Goal: Information Seeking & Learning: Learn about a topic

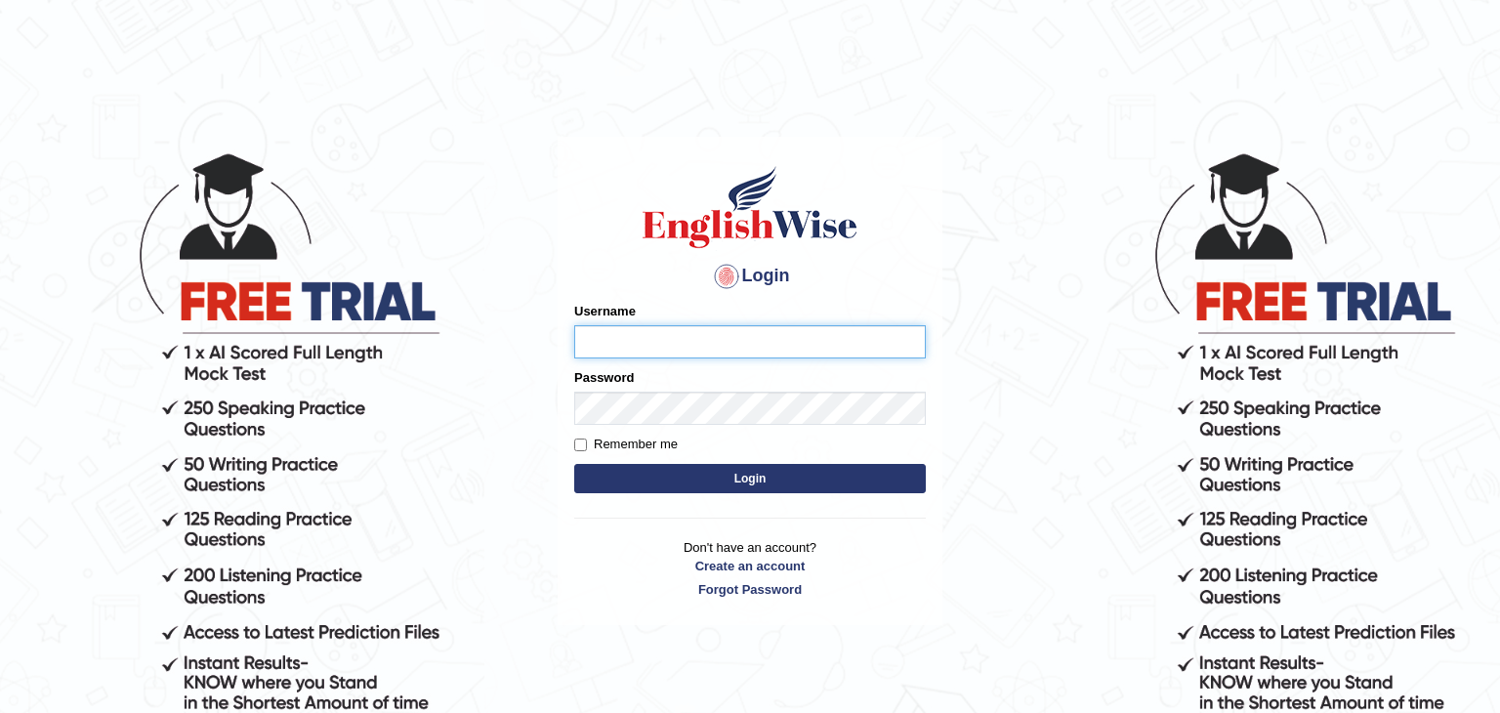
type input "pateljay"
click at [648, 337] on input "pateljay" at bounding box center [750, 341] width 352 height 33
click at [490, 487] on body "Login Please fix the following errors: Username pateljay Password Remember me L…" at bounding box center [750, 431] width 1500 height 713
click at [587, 481] on button "Login" at bounding box center [750, 478] width 352 height 29
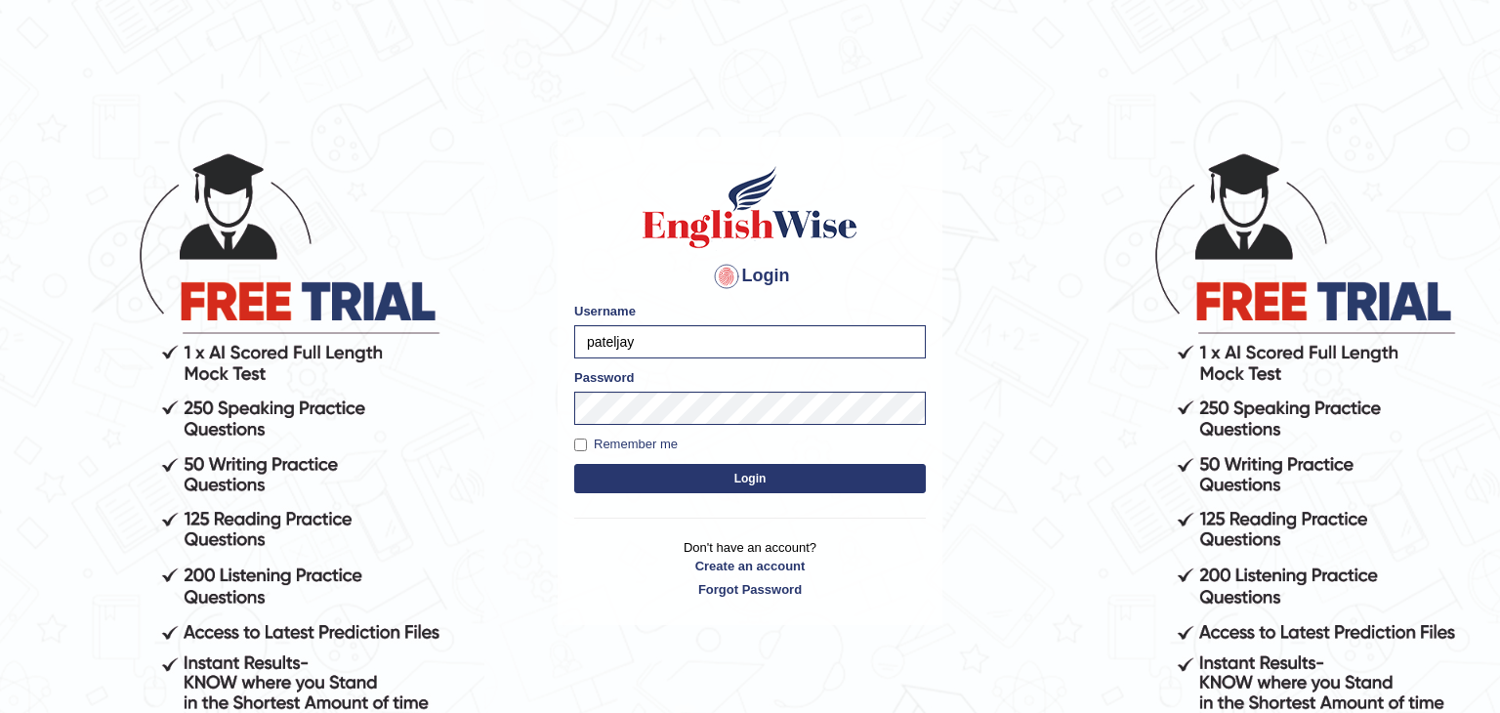
scroll to position [180, 0]
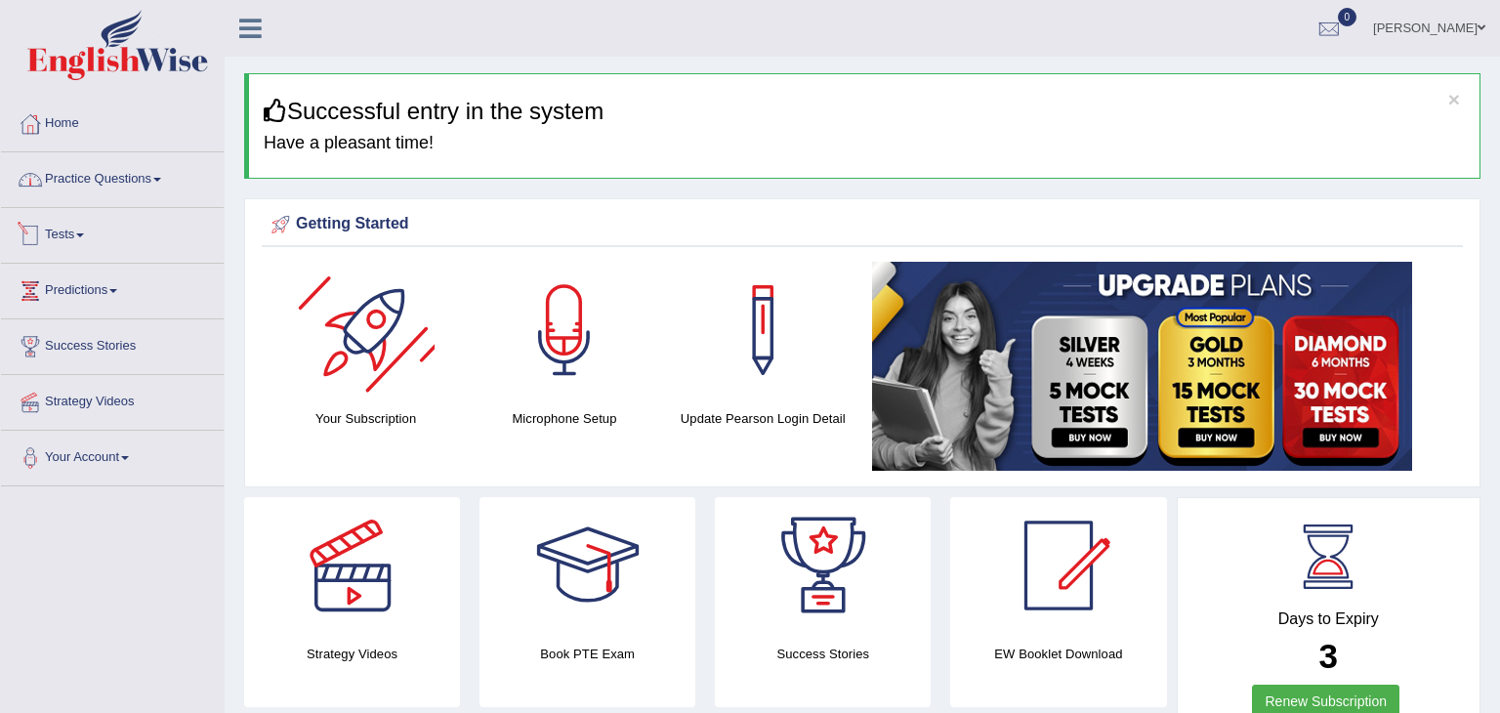
click at [141, 169] on link "Practice Questions" at bounding box center [112, 176] width 223 height 49
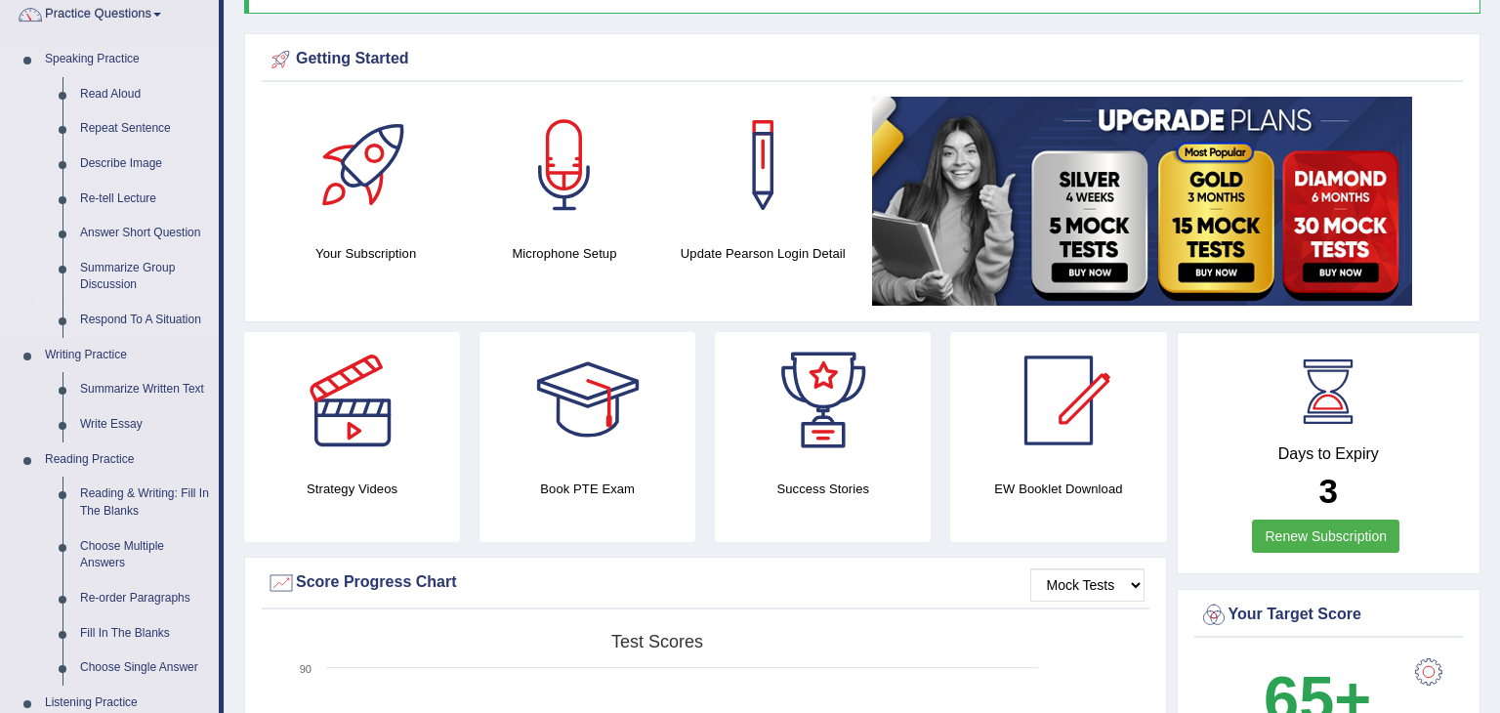
scroll to position [171, 0]
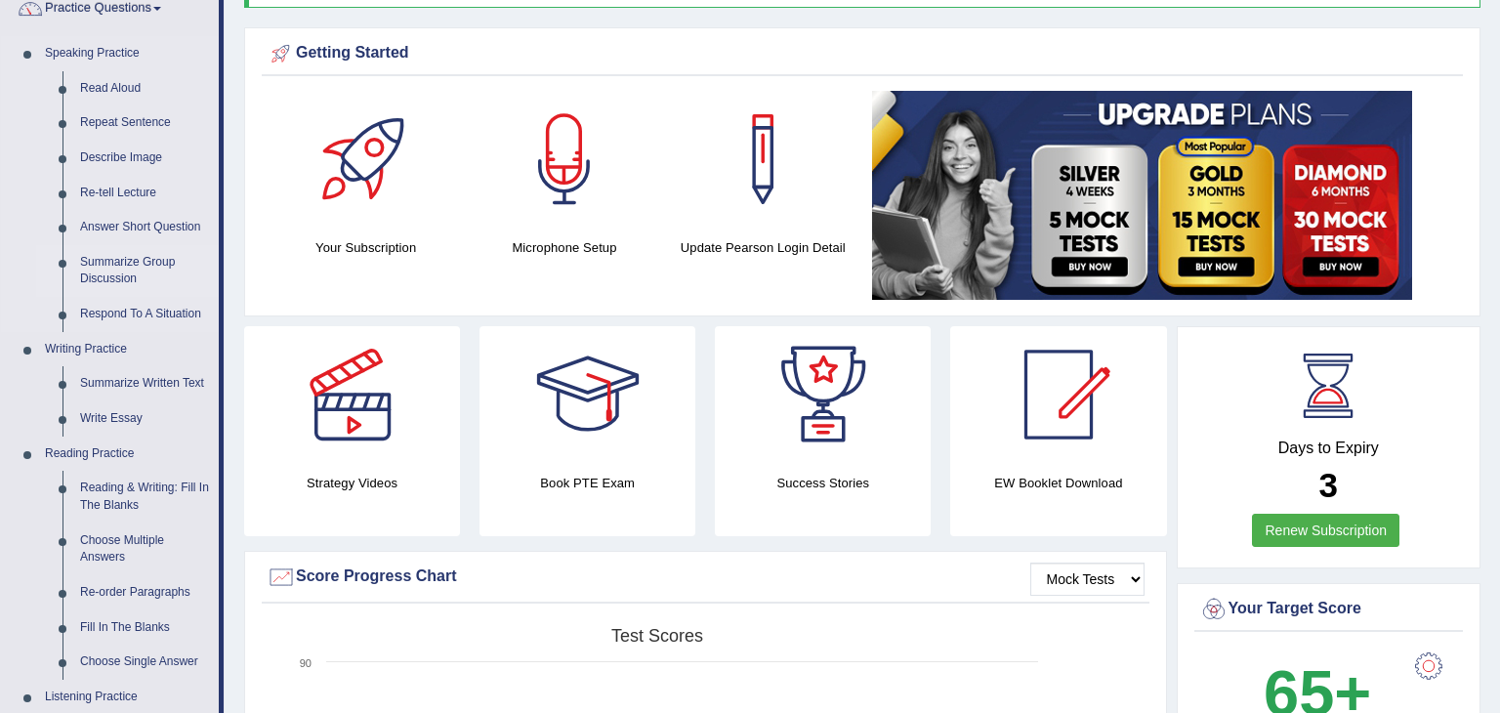
click at [98, 275] on link "Summarize Group Discussion" at bounding box center [144, 271] width 147 height 52
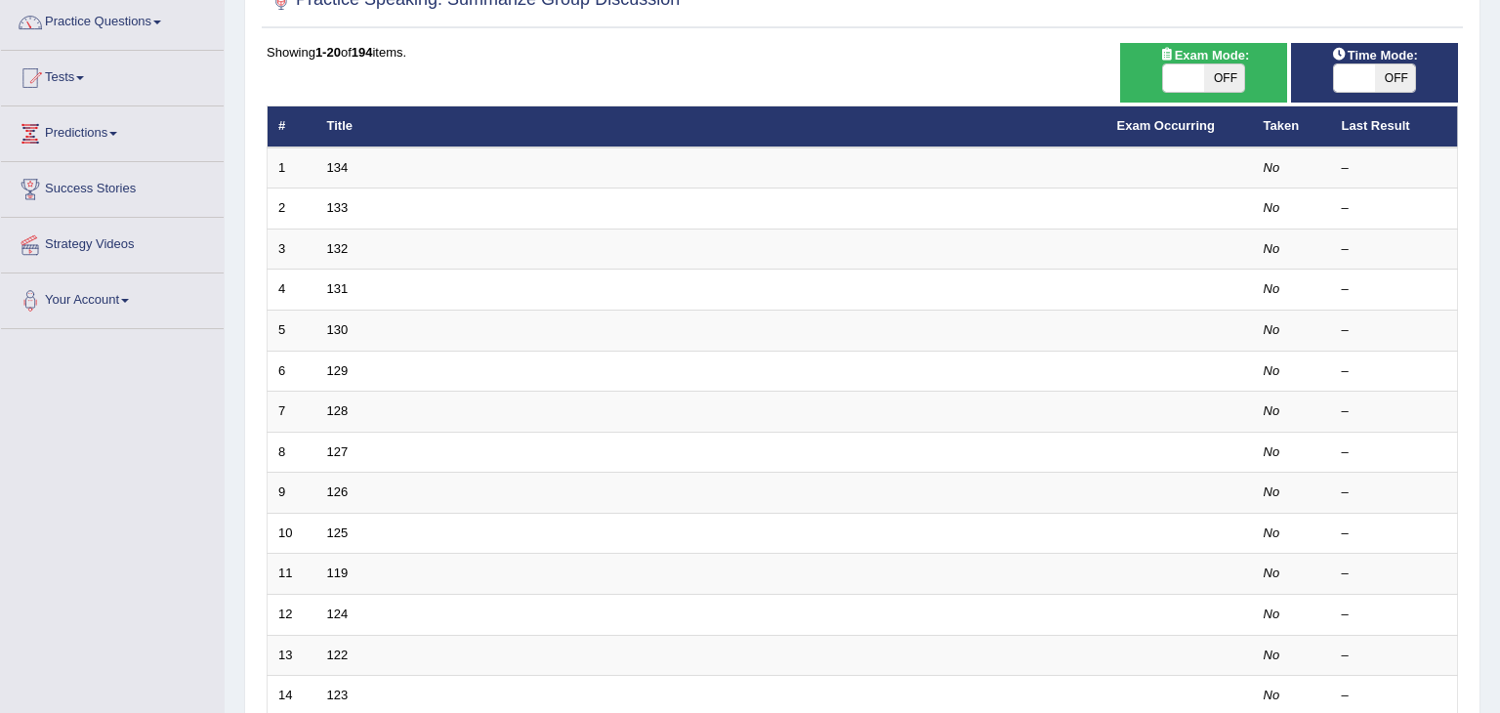
scroll to position [152, 0]
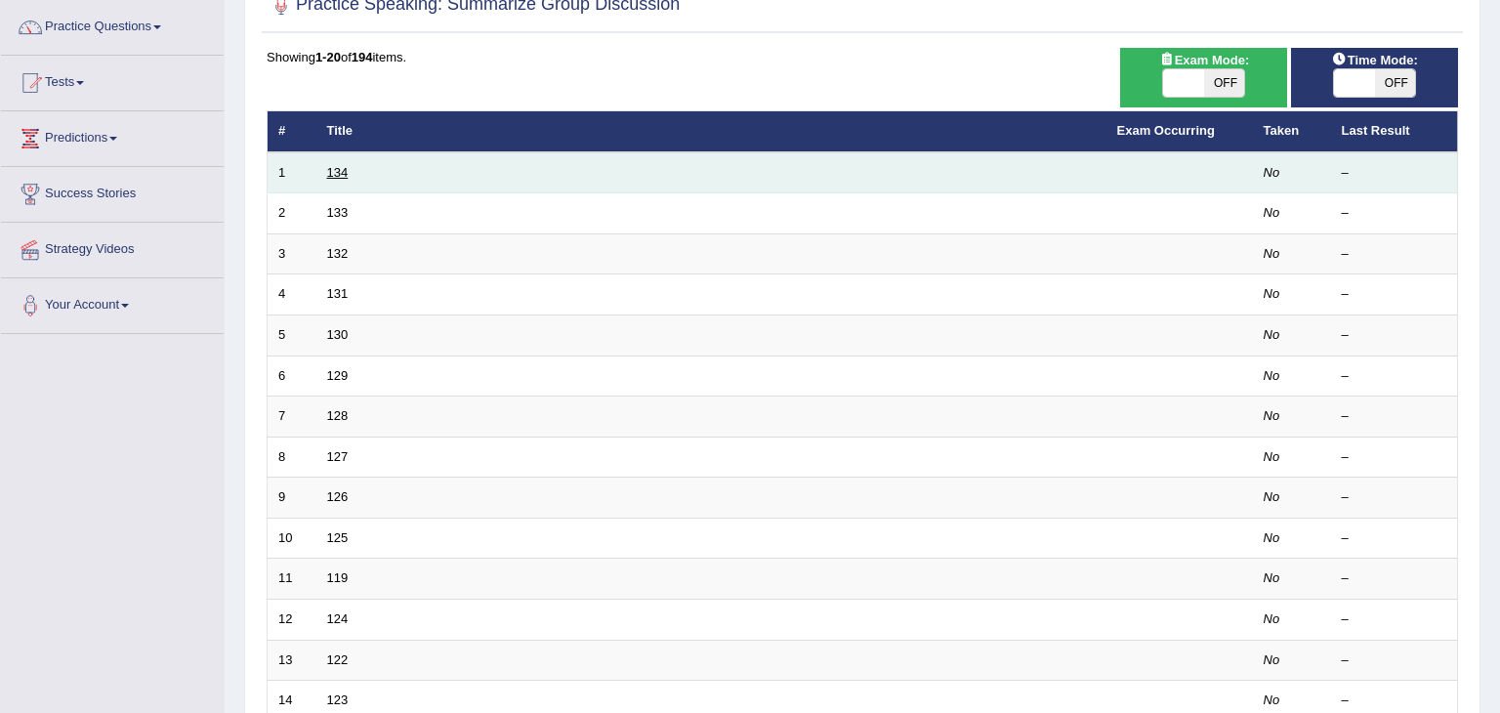
click at [329, 173] on link "134" at bounding box center [337, 172] width 21 height 15
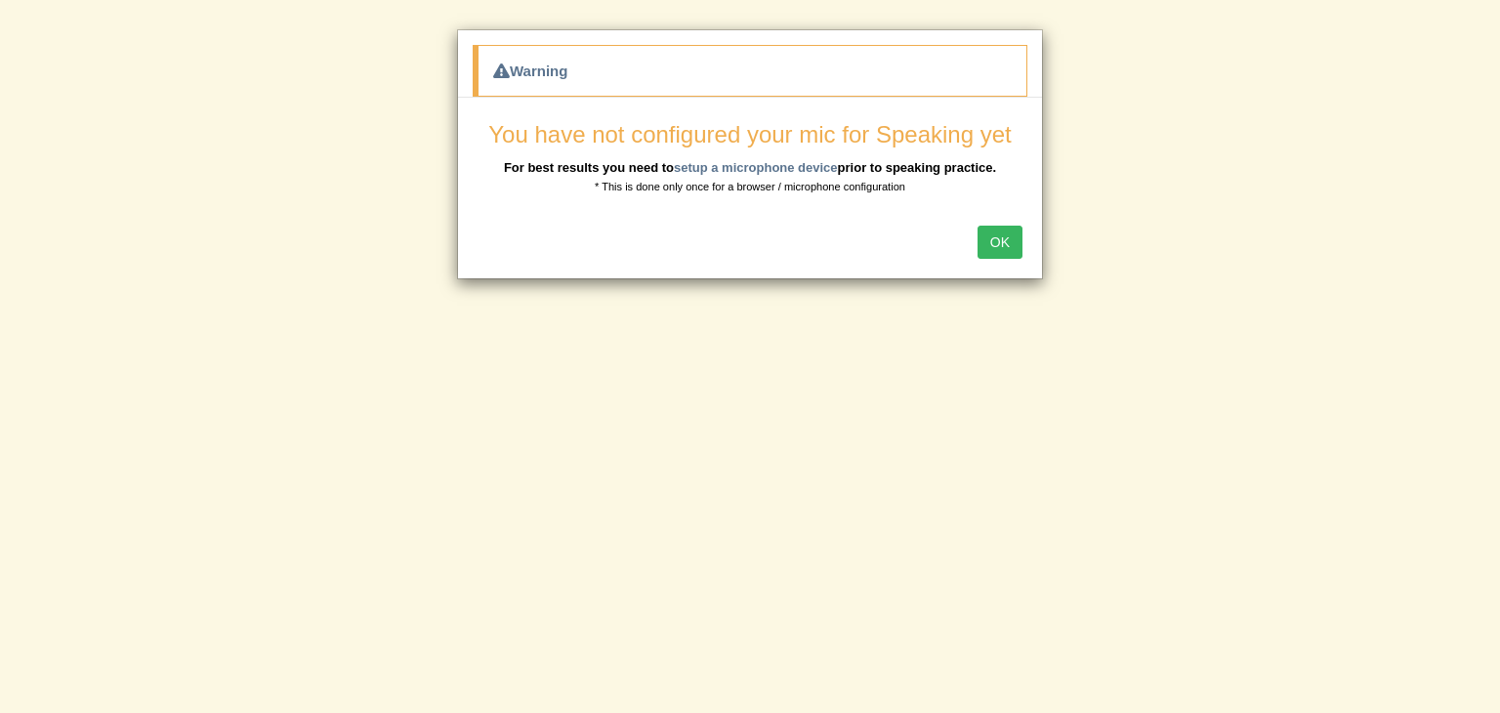
click at [994, 241] on button "OK" at bounding box center [1000, 242] width 45 height 33
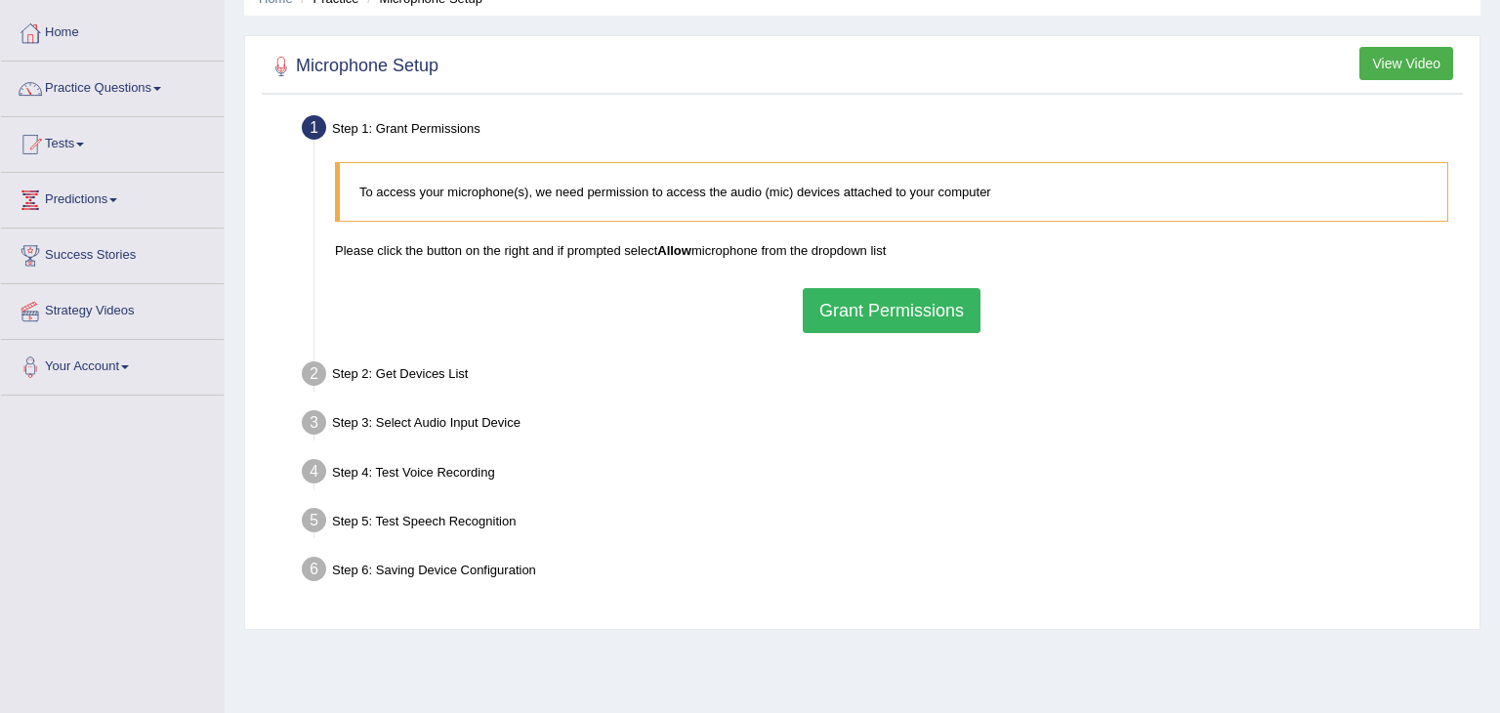
scroll to position [93, 0]
click at [884, 312] on button "Grant Permissions" at bounding box center [892, 308] width 178 height 45
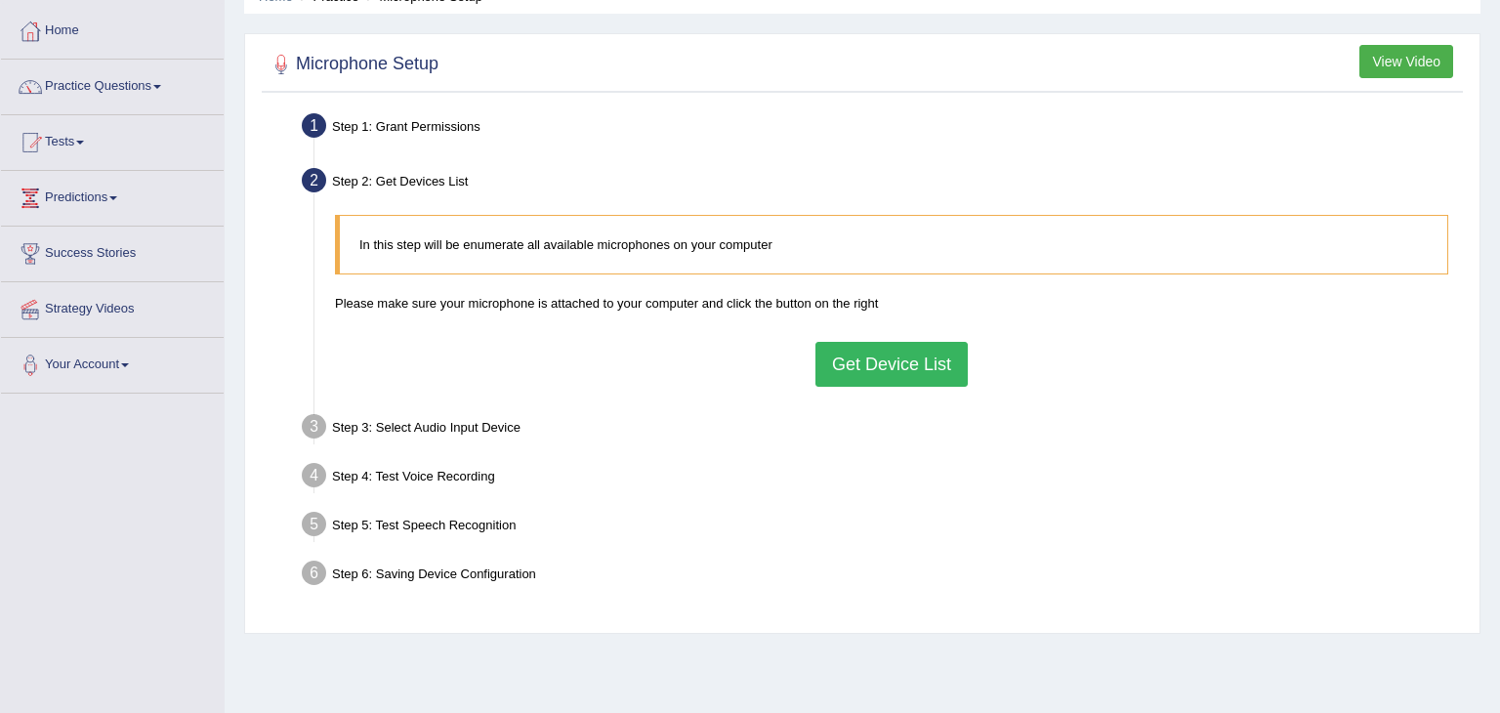
click at [881, 355] on button "Get Device List" at bounding box center [892, 364] width 152 height 45
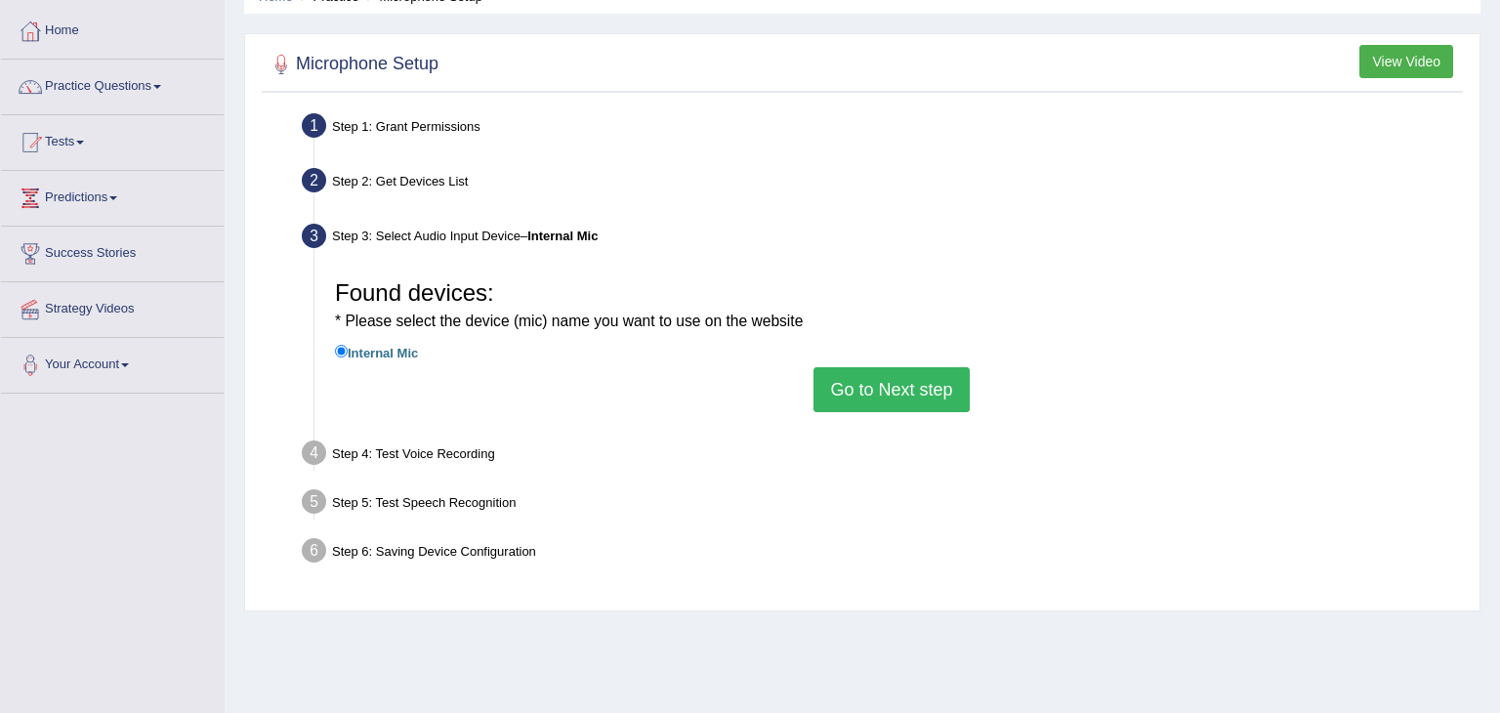
click at [875, 382] on button "Go to Next step" at bounding box center [891, 389] width 155 height 45
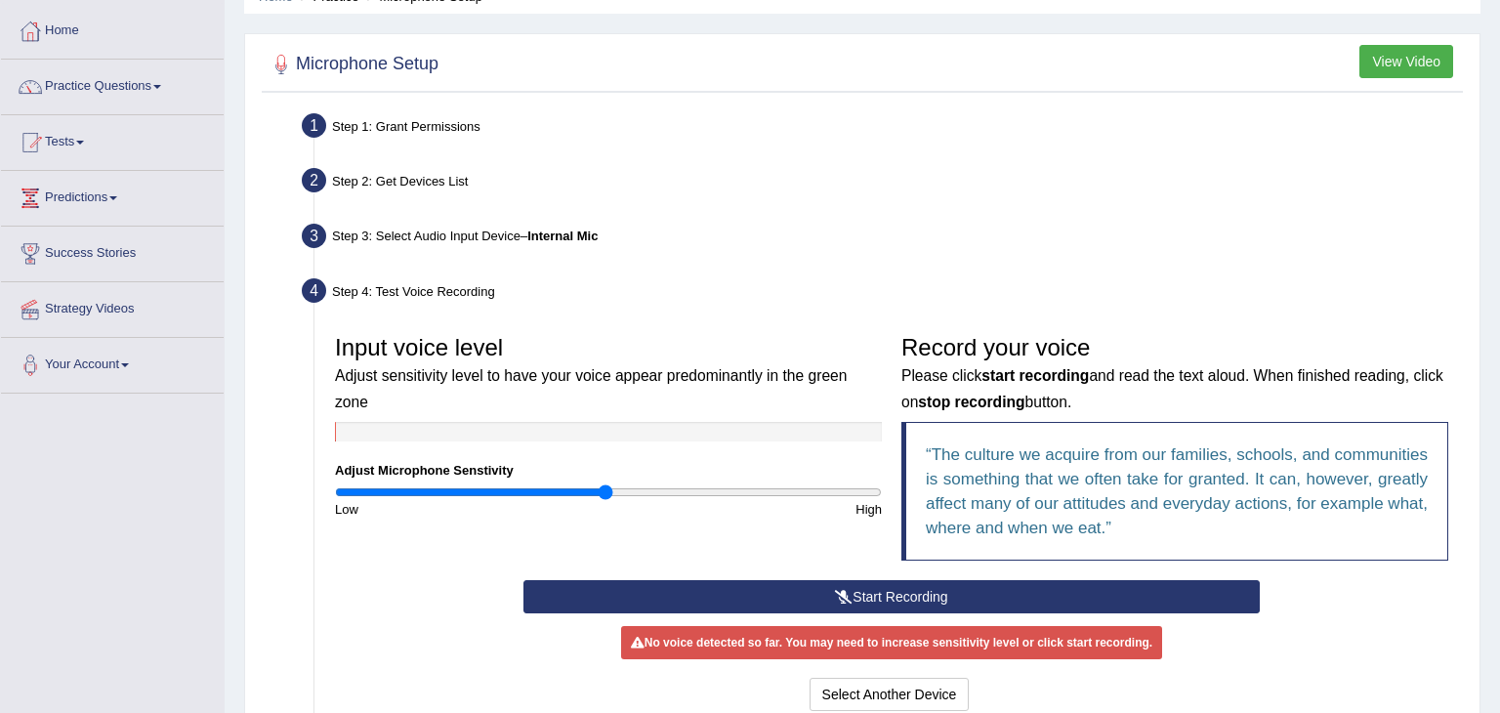
scroll to position [313, 0]
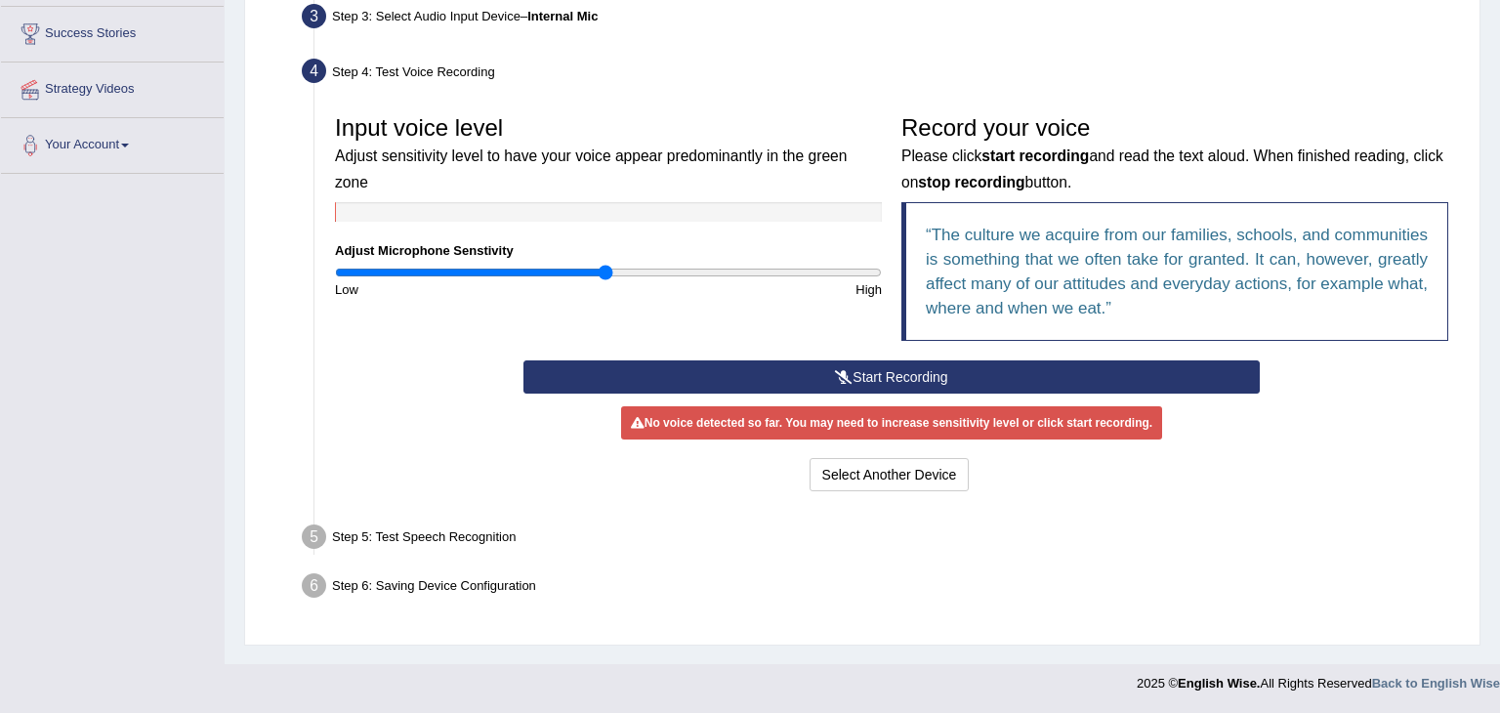
click at [880, 377] on button "Start Recording" at bounding box center [891, 376] width 735 height 33
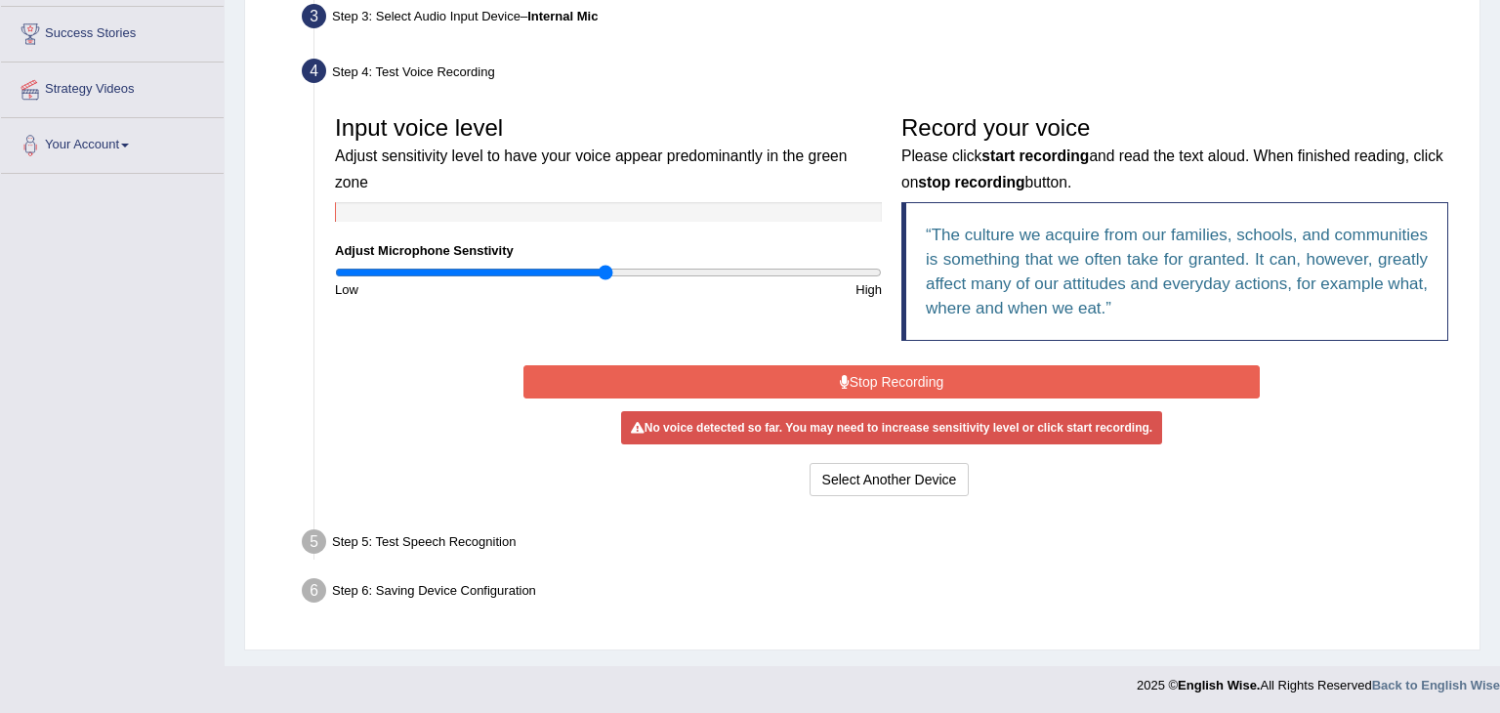
click at [880, 377] on button "Stop Recording" at bounding box center [891, 381] width 735 height 33
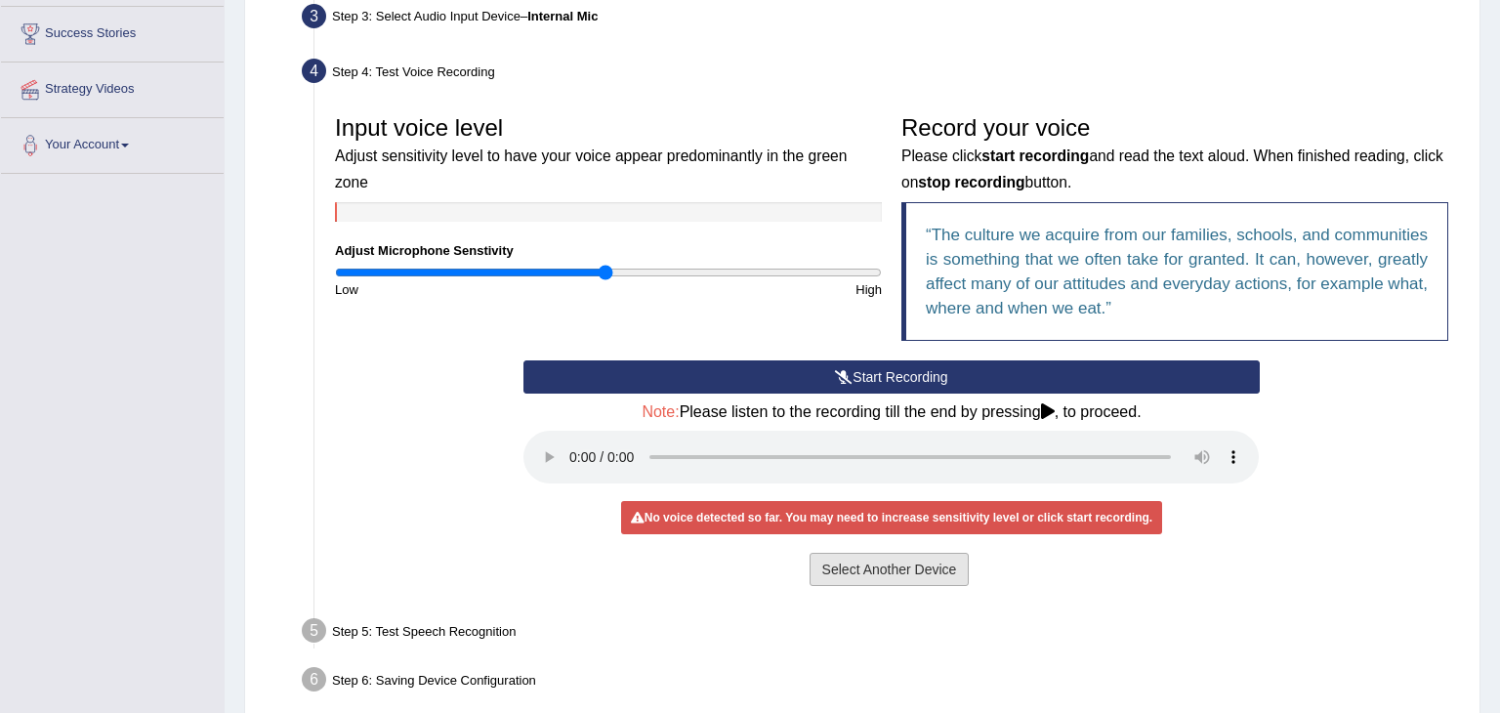
click at [864, 576] on button "Select Another Device" at bounding box center [890, 569] width 160 height 33
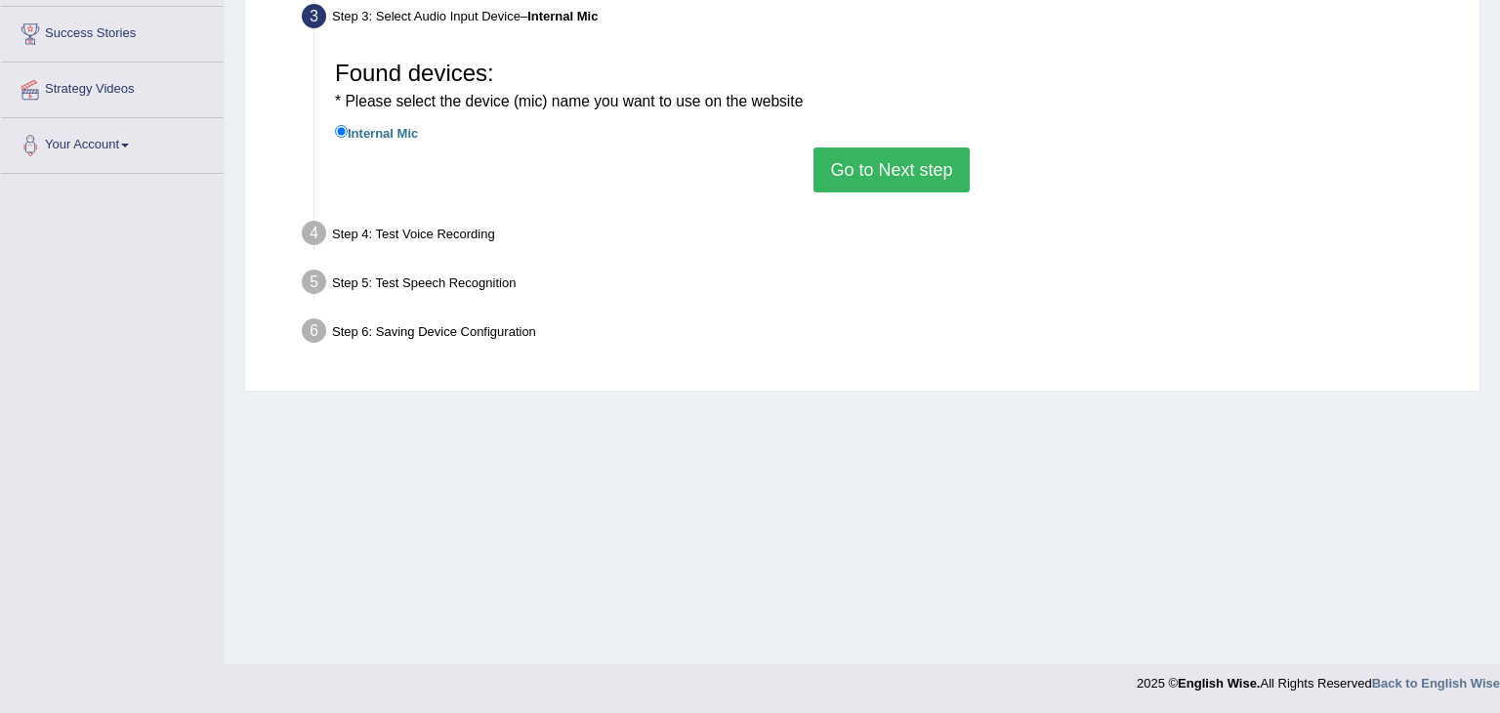
scroll to position [0, 0]
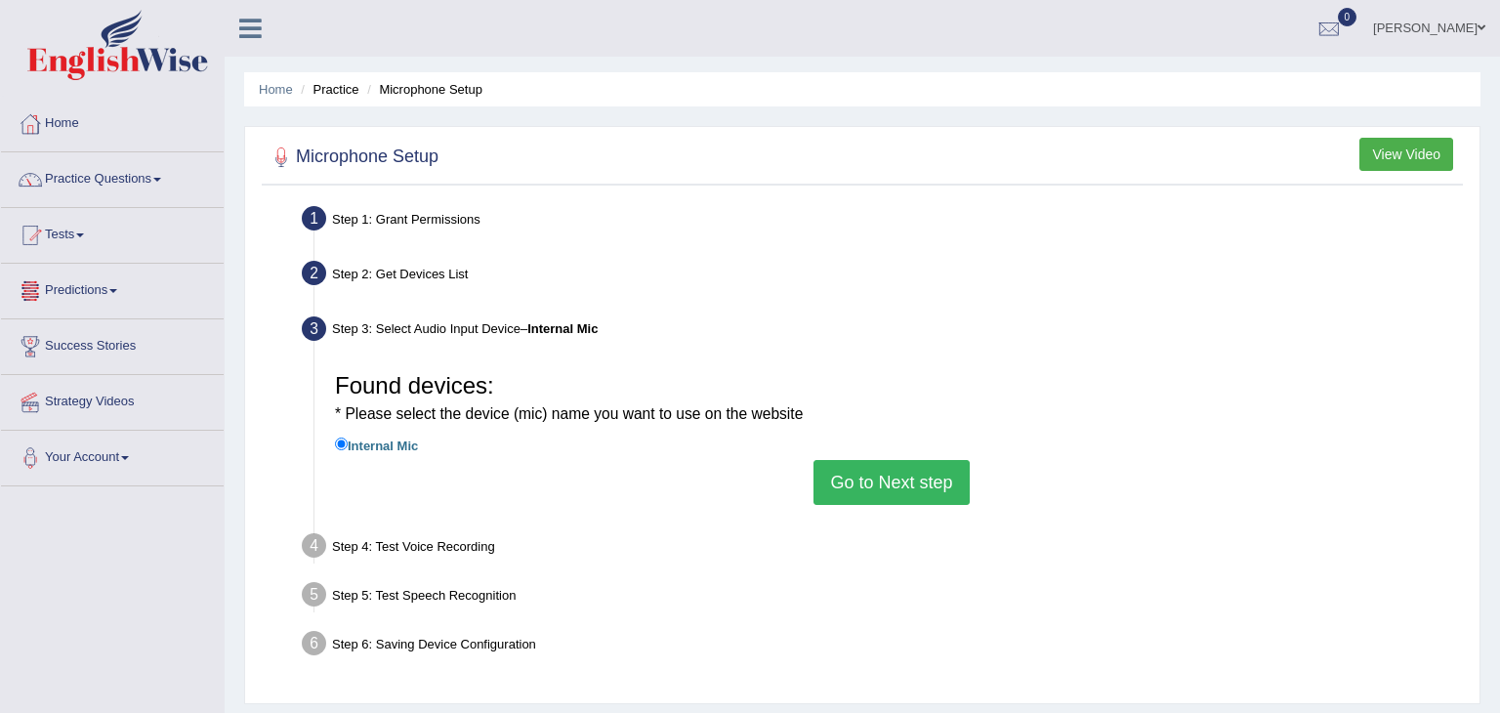
click at [94, 309] on link "Predictions" at bounding box center [112, 288] width 223 height 49
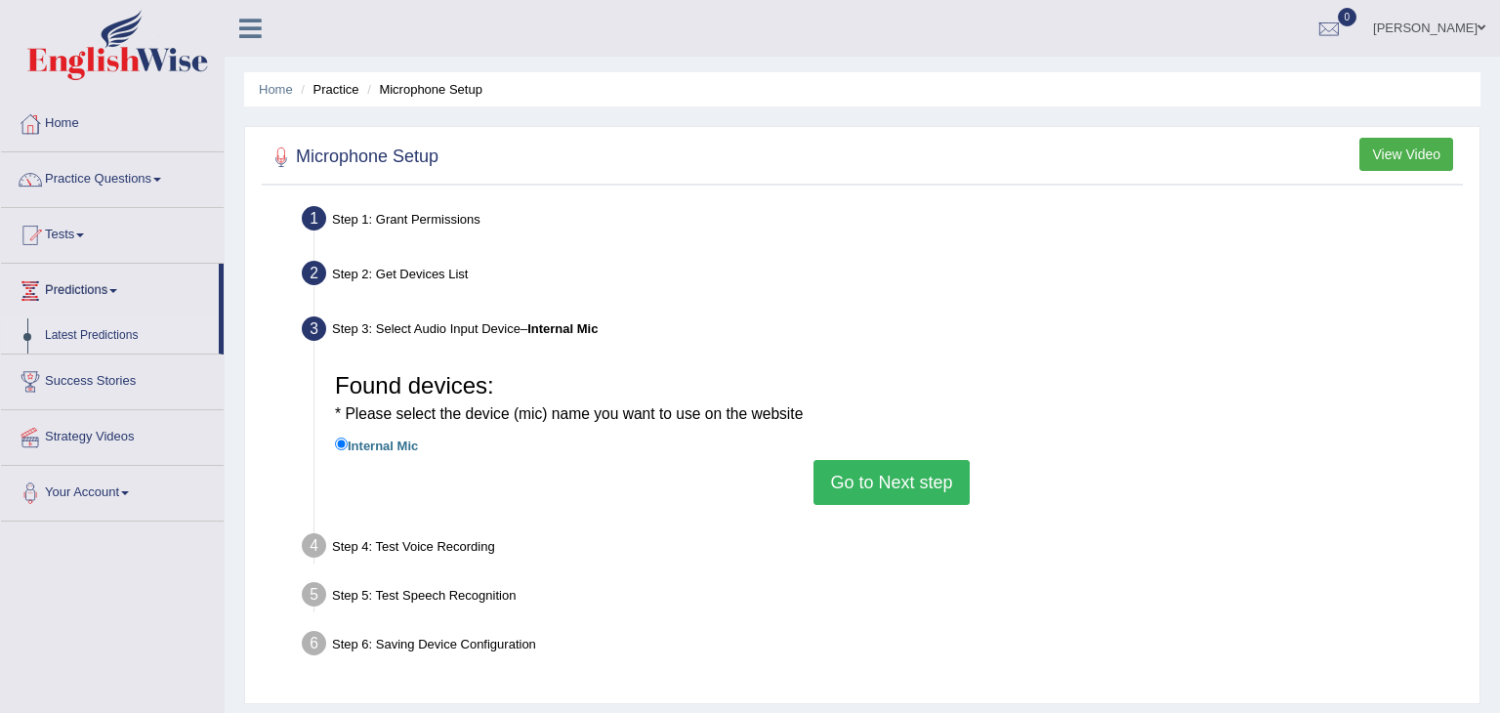
click at [73, 334] on link "Latest Predictions" at bounding box center [127, 335] width 183 height 35
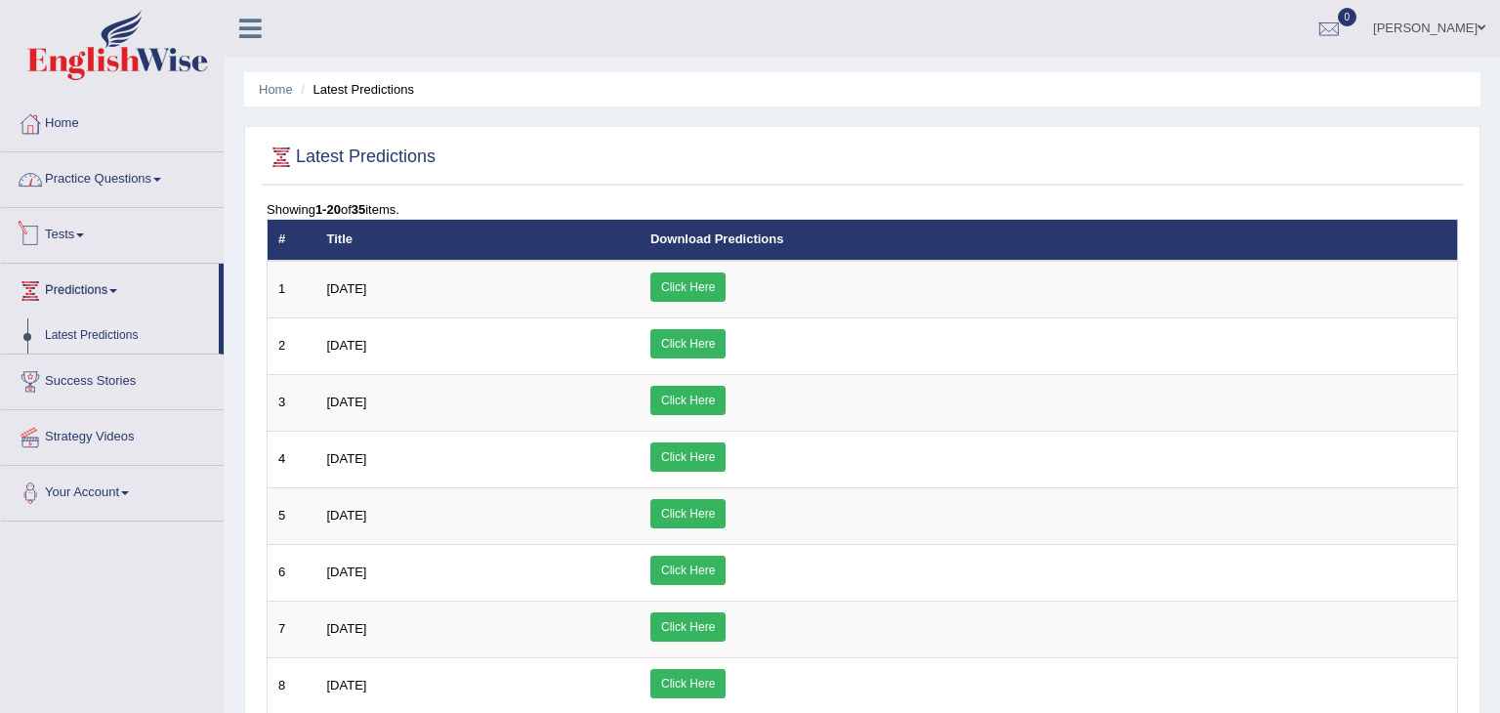
click at [115, 181] on link "Practice Questions" at bounding box center [112, 176] width 223 height 49
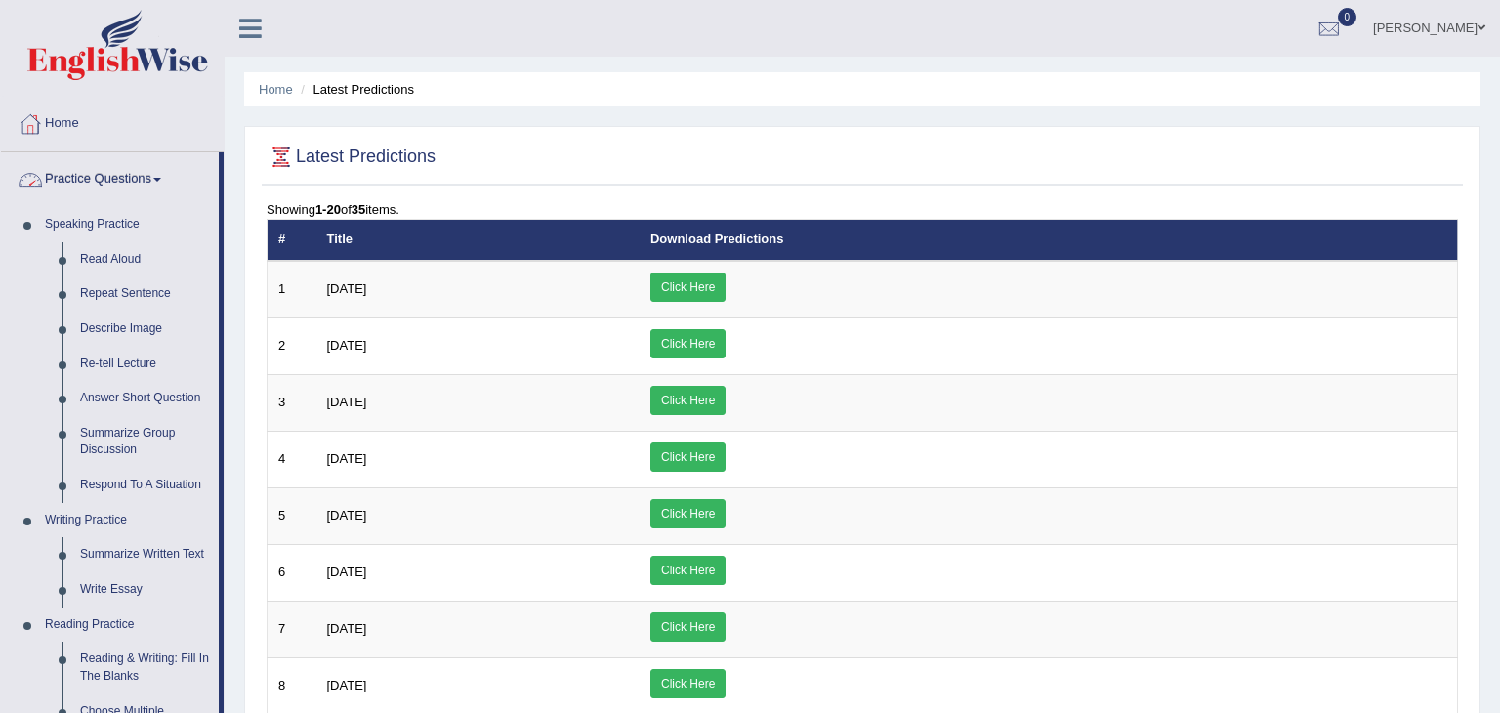
click at [115, 181] on link "Practice Questions" at bounding box center [110, 176] width 218 height 49
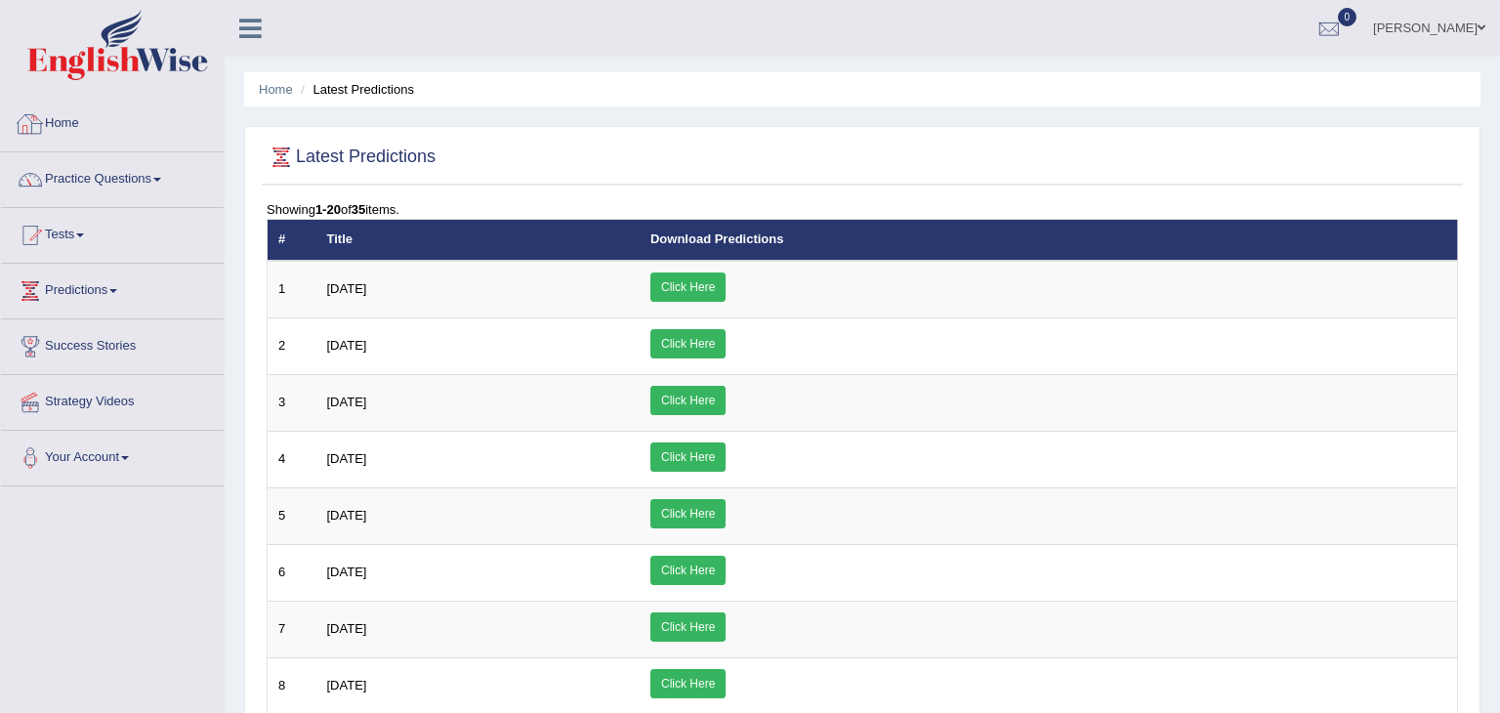
click at [43, 113] on div at bounding box center [30, 123] width 29 height 29
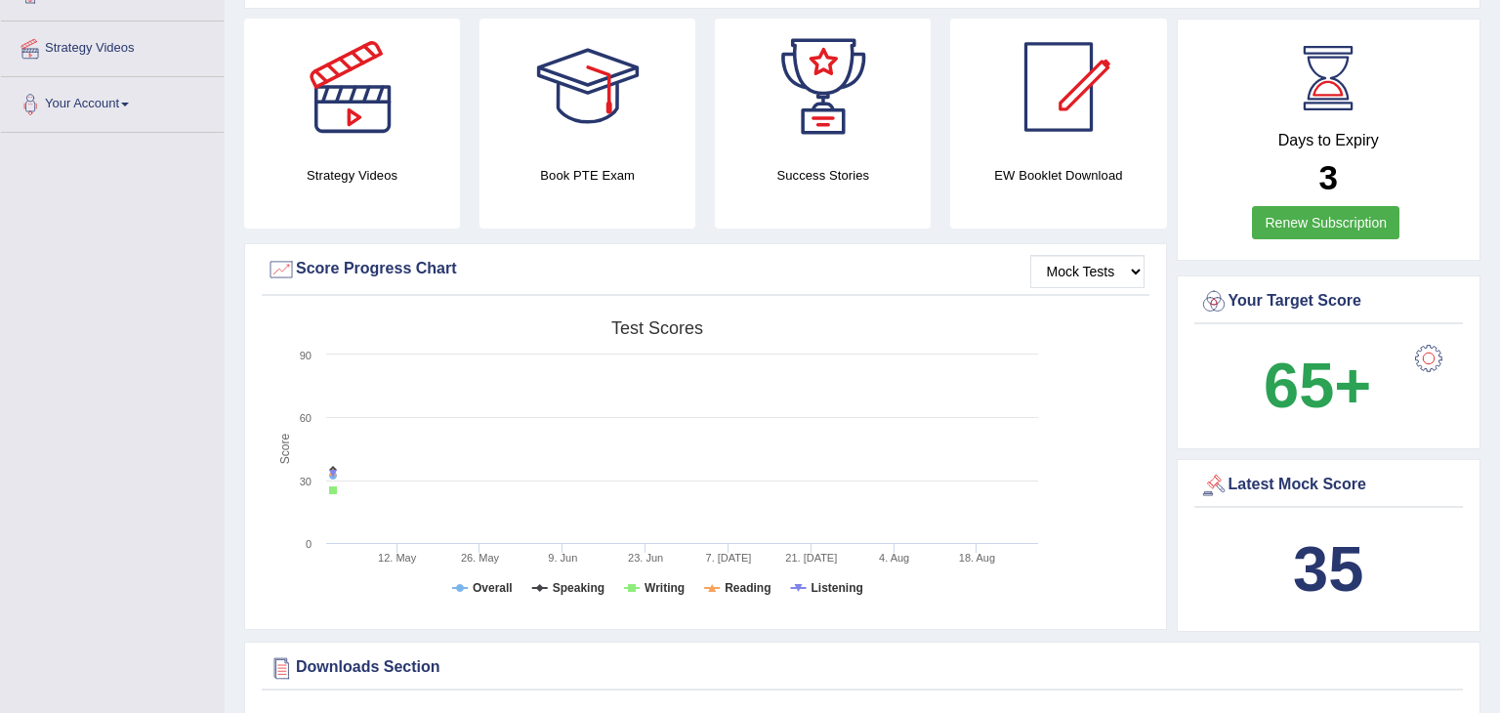
scroll to position [360, 0]
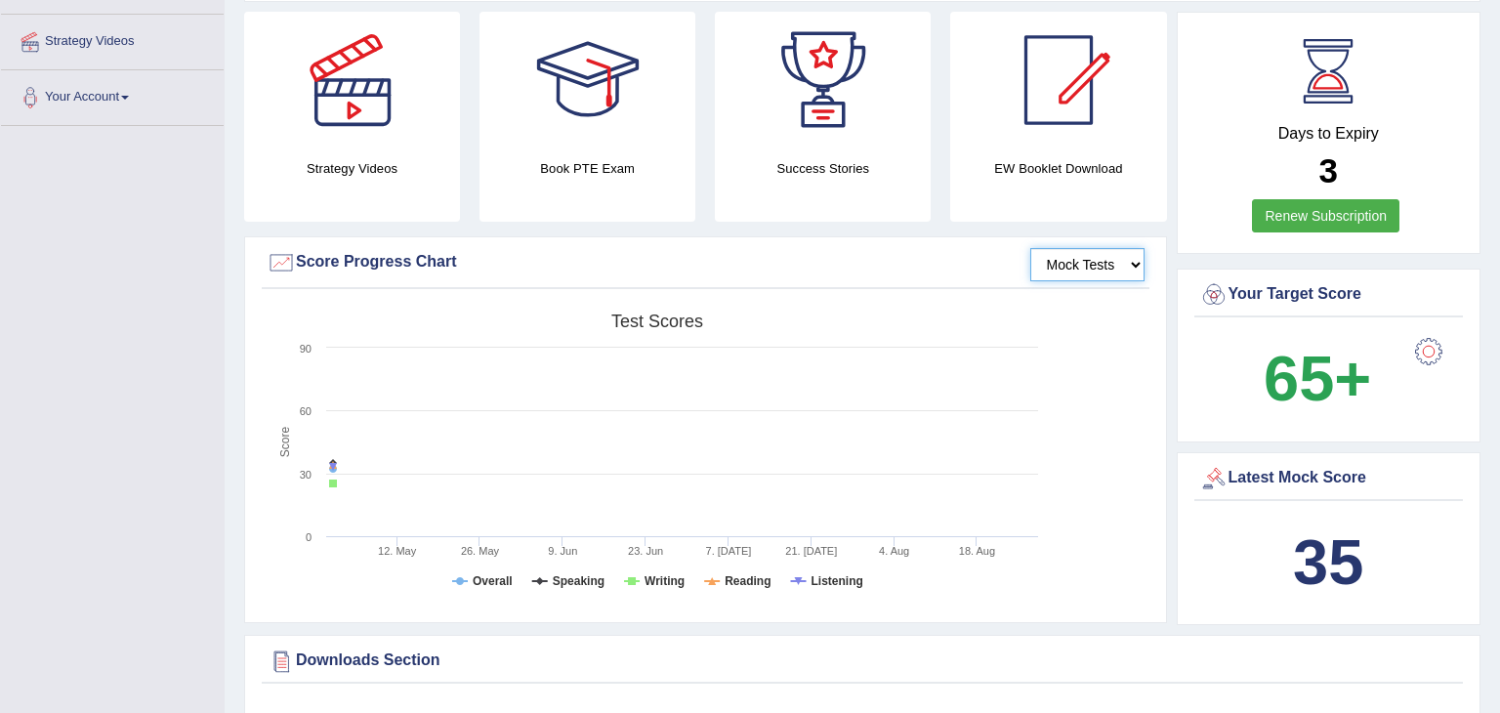
click at [1098, 266] on select "Mock Tests" at bounding box center [1087, 264] width 114 height 33
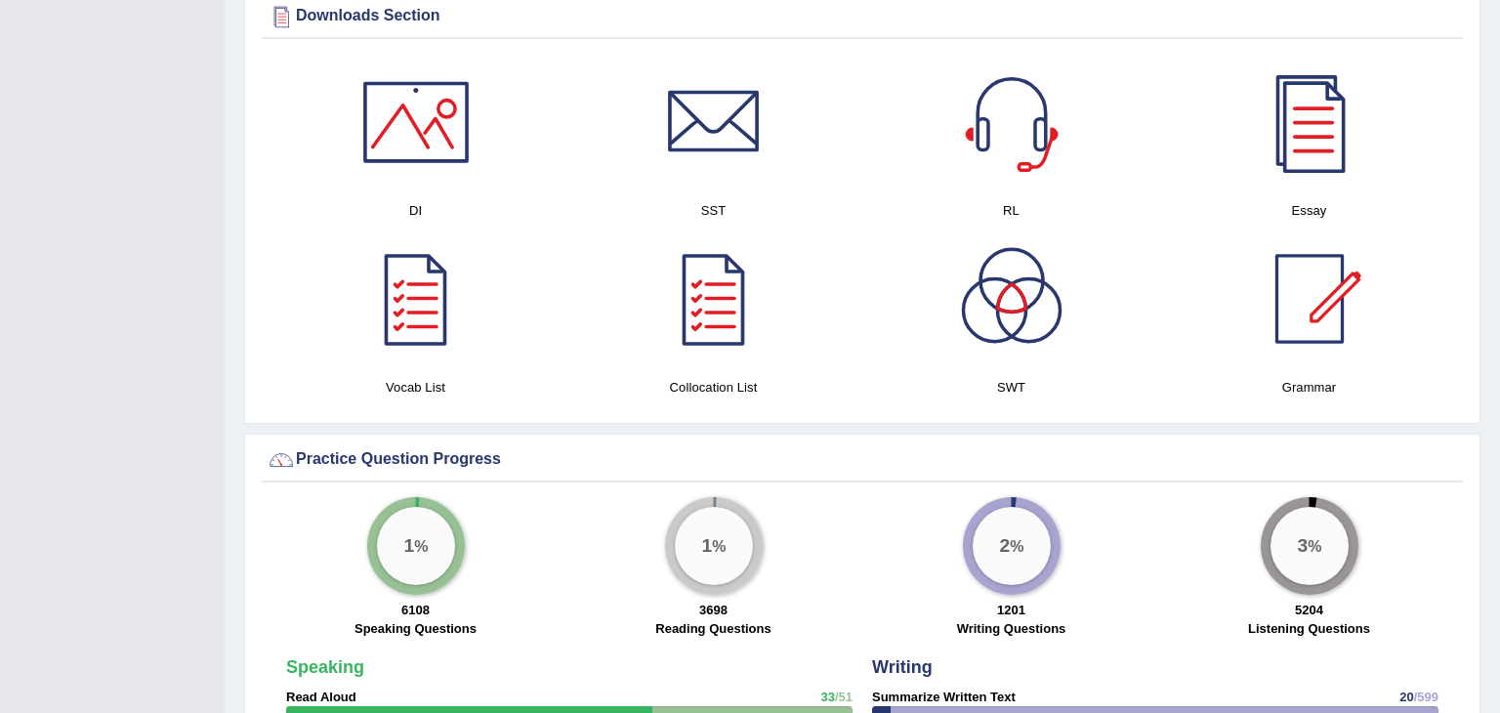
scroll to position [1008, 0]
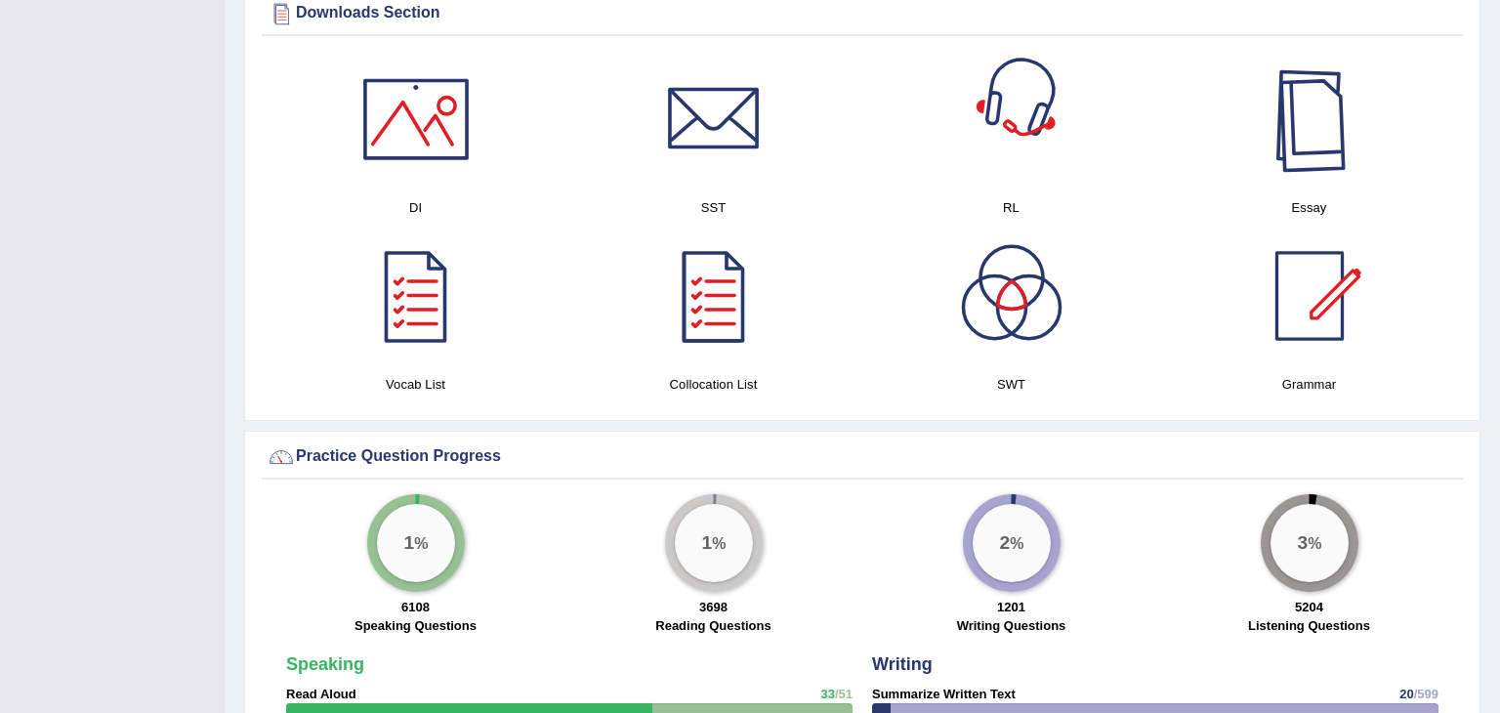
click at [1326, 140] on div at bounding box center [1309, 119] width 137 height 137
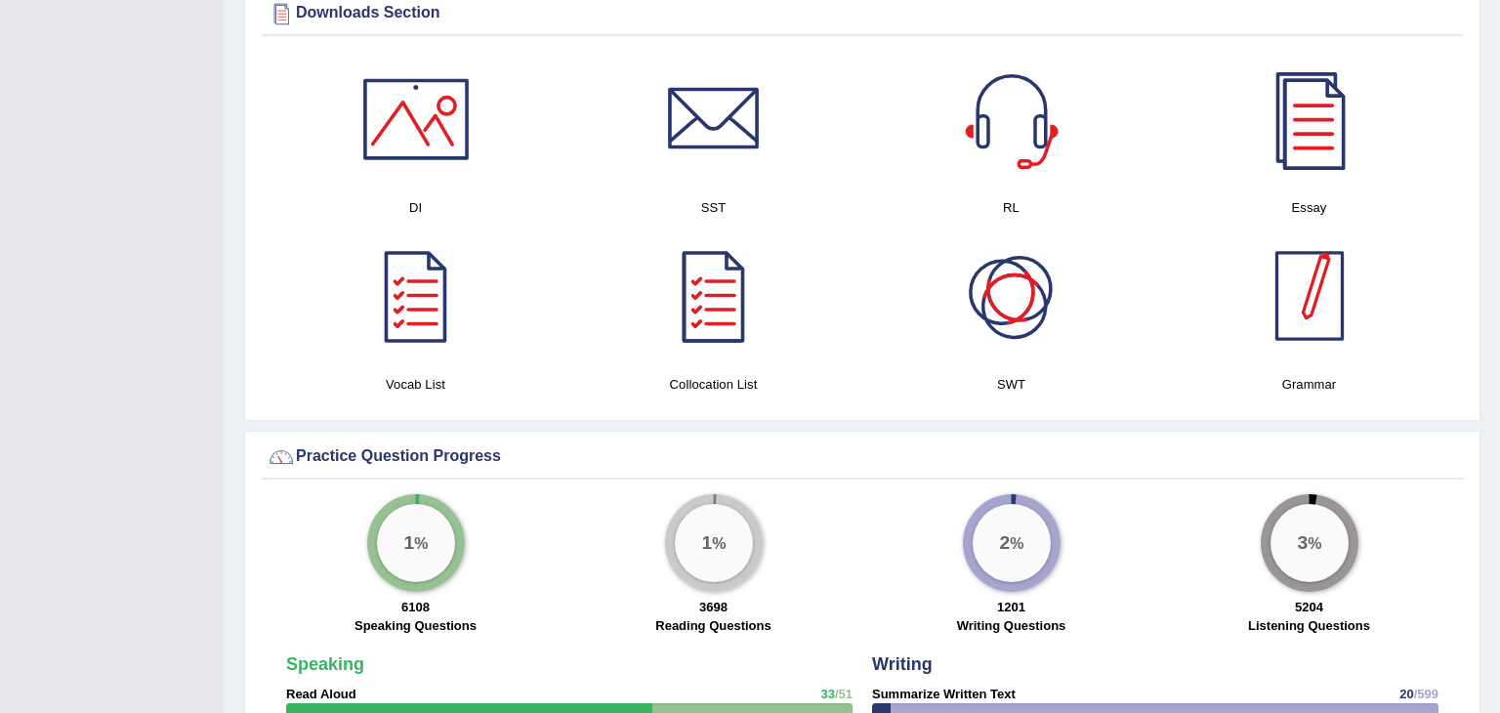
click at [1290, 314] on div at bounding box center [1309, 296] width 137 height 137
click at [1011, 145] on div at bounding box center [1011, 119] width 137 height 137
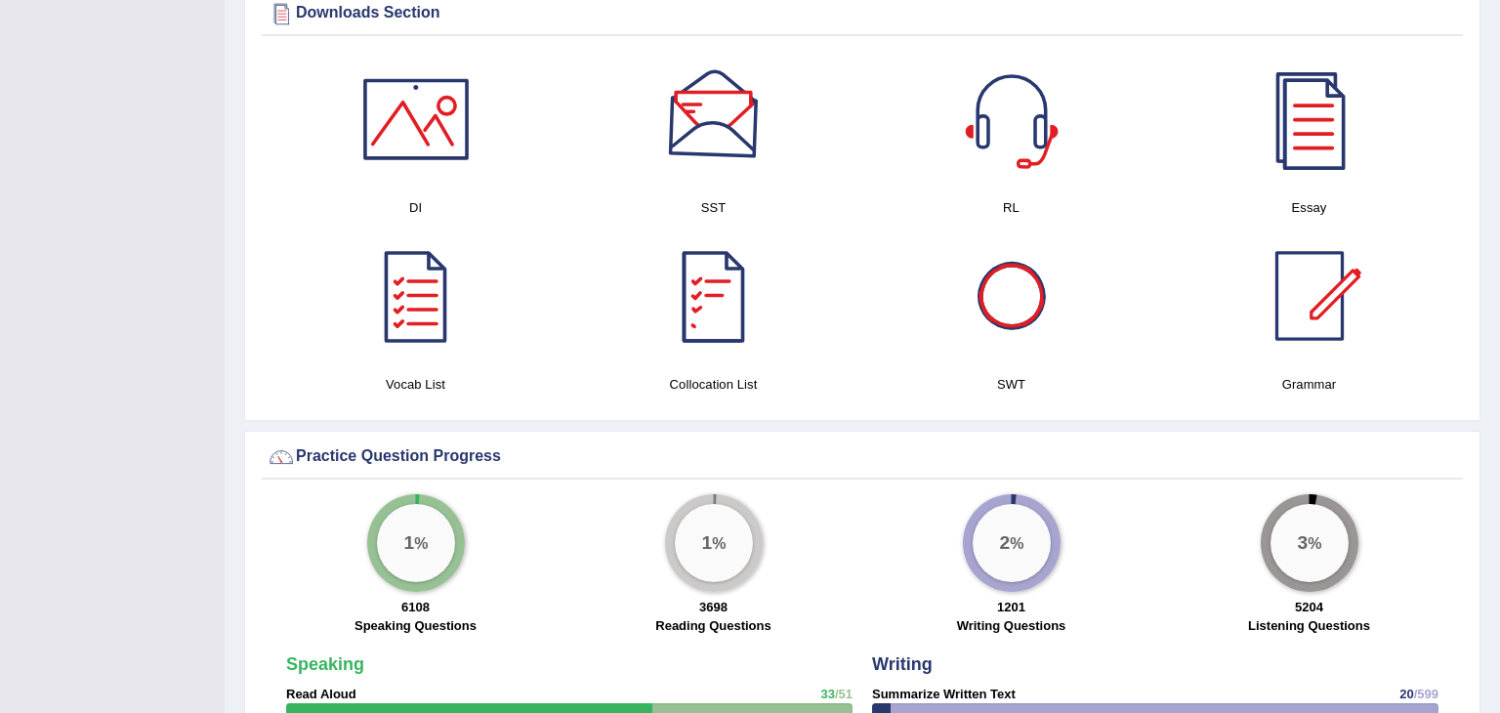
click at [736, 167] on div at bounding box center [714, 119] width 137 height 137
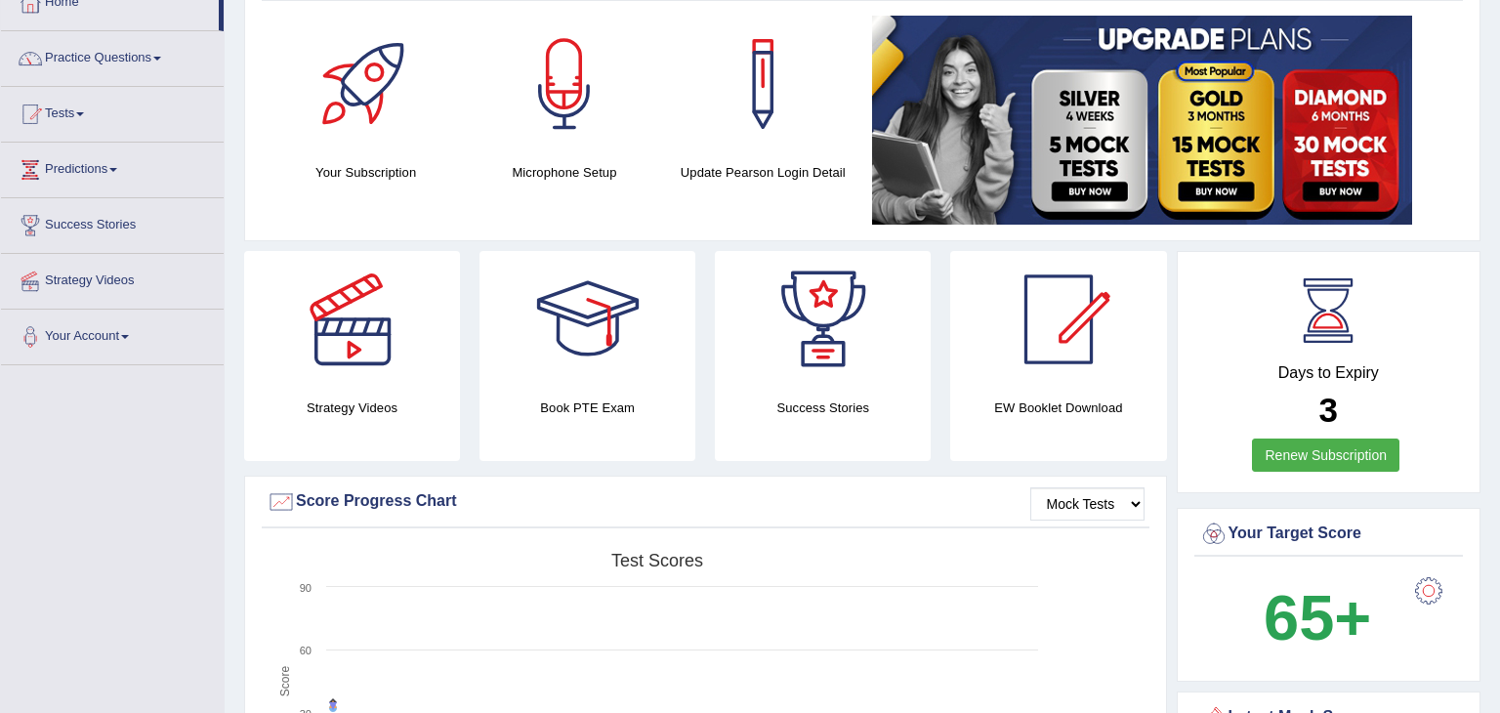
scroll to position [0, 0]
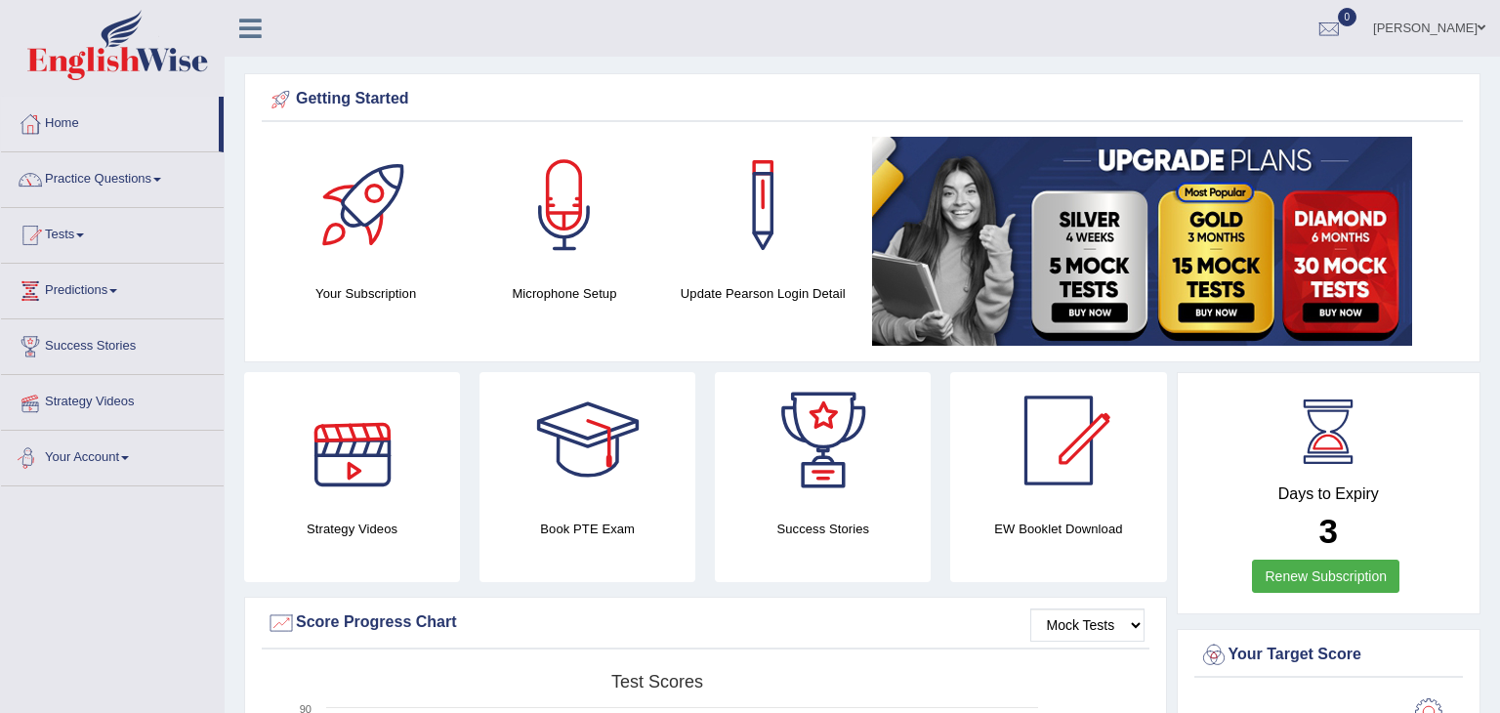
click at [80, 457] on link "Your Account" at bounding box center [112, 455] width 223 height 49
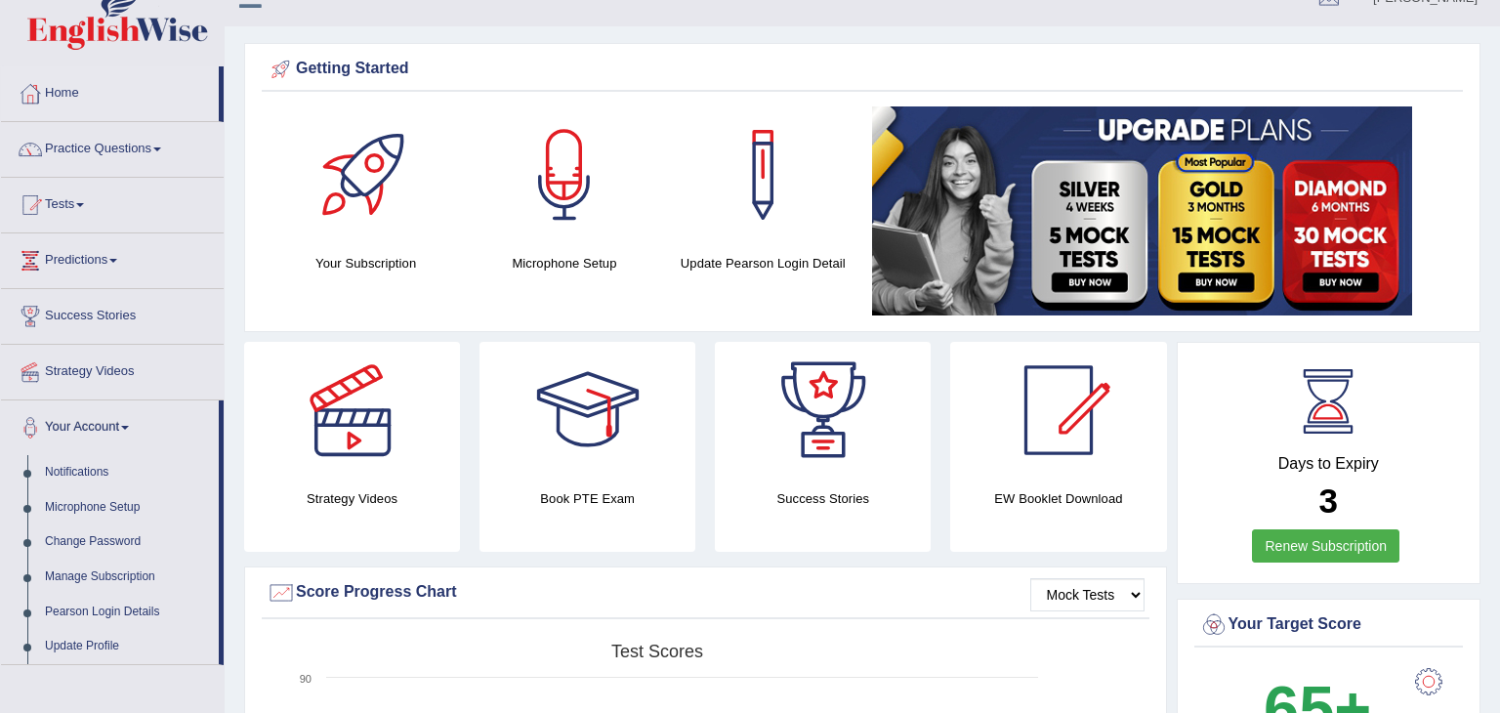
scroll to position [43, 0]
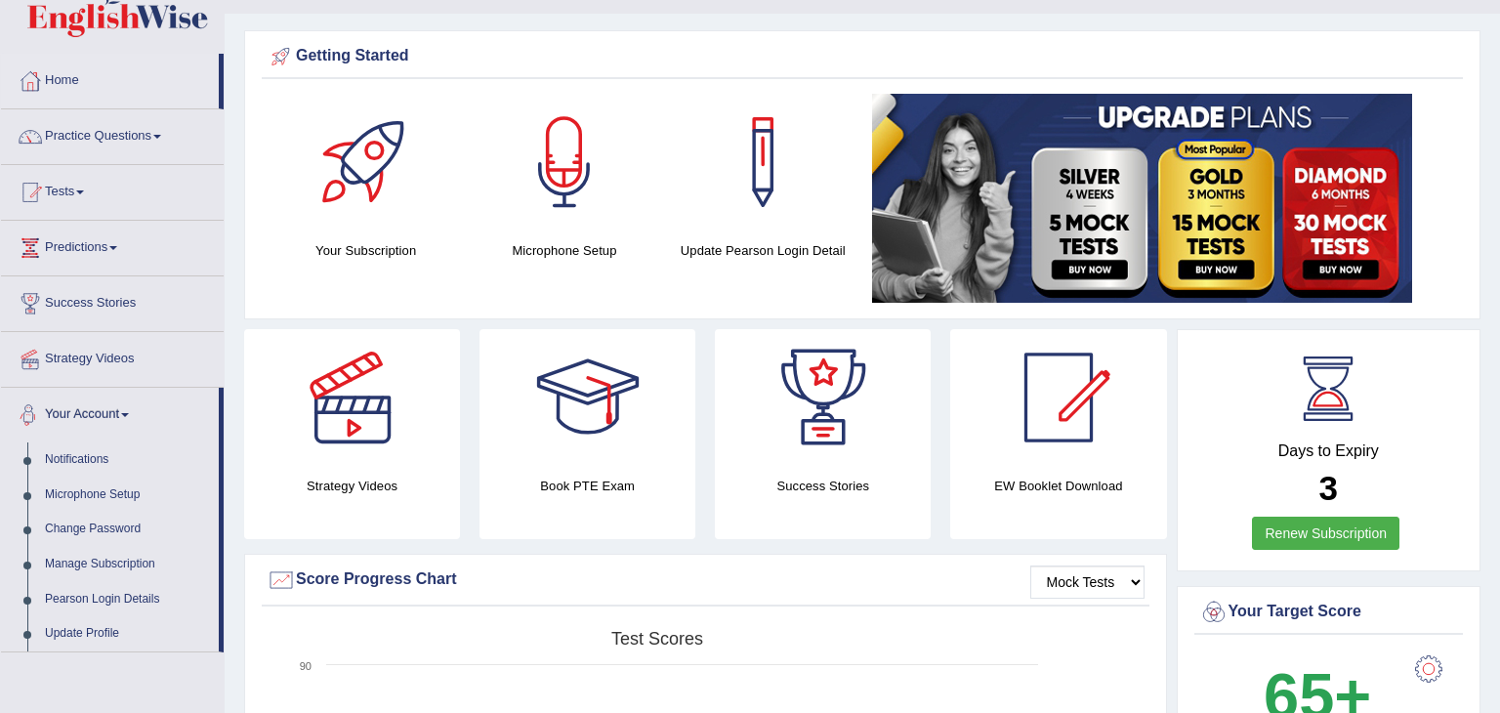
click at [116, 416] on link "Your Account" at bounding box center [110, 412] width 218 height 49
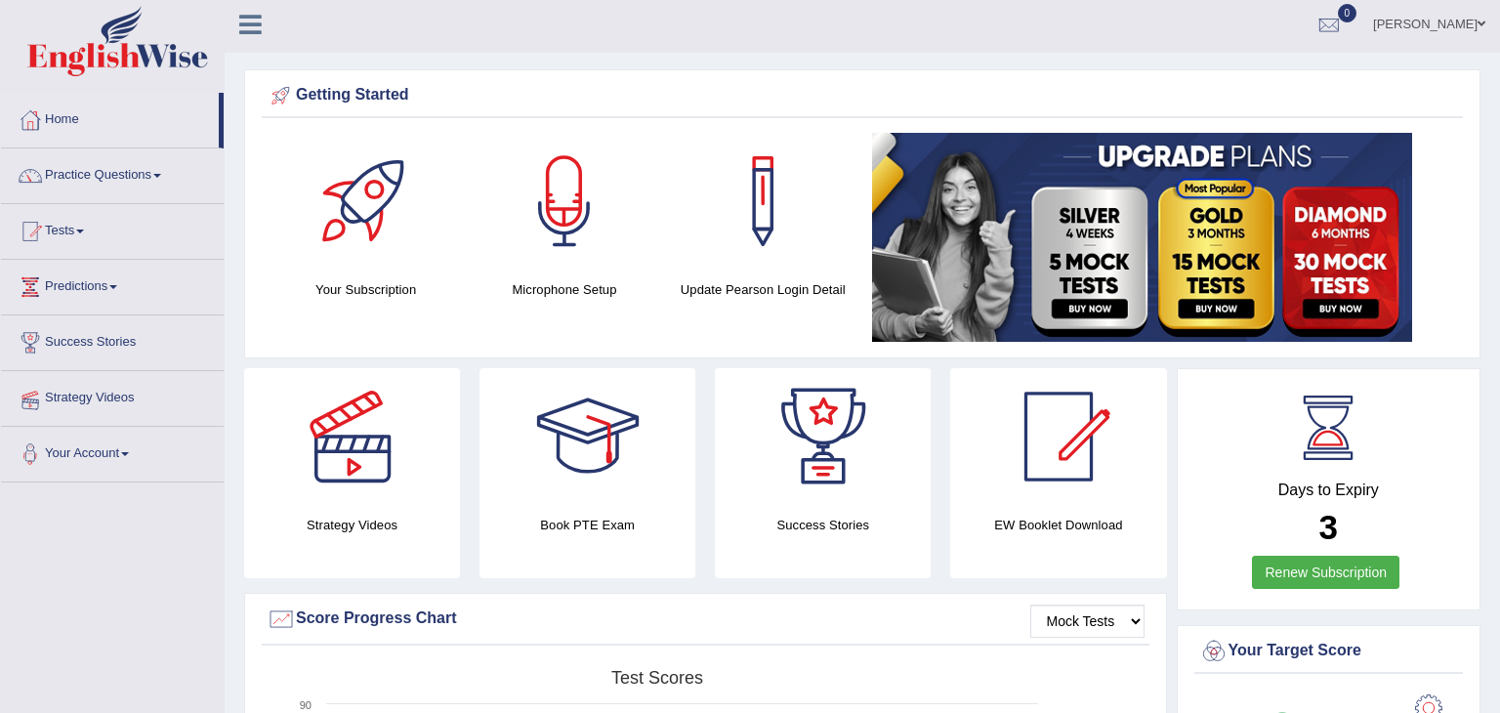
scroll to position [0, 0]
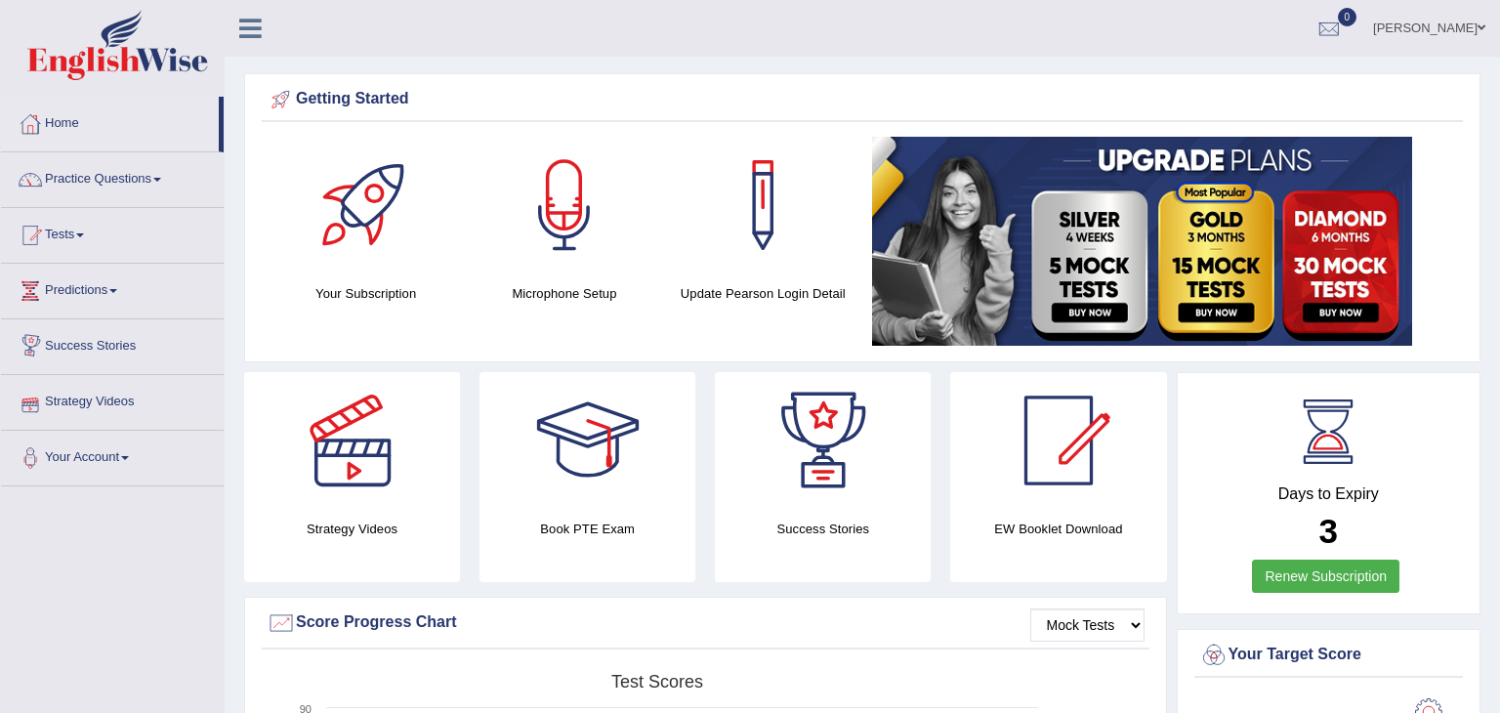
click at [92, 330] on link "Success Stories" at bounding box center [112, 343] width 223 height 49
